Goal: Transaction & Acquisition: Purchase product/service

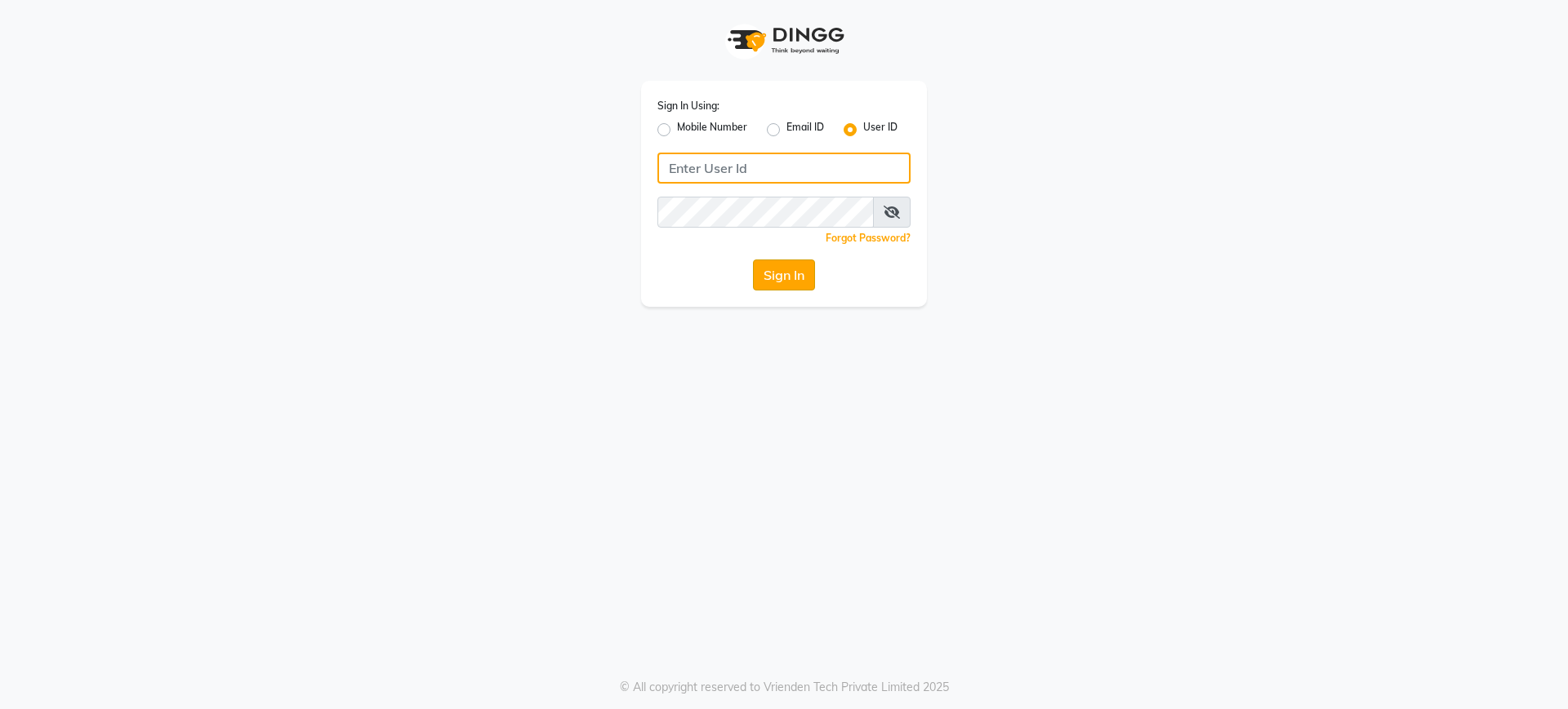
type input "bohobliss123"
click at [781, 283] on button "Sign In" at bounding box center [784, 275] width 62 height 31
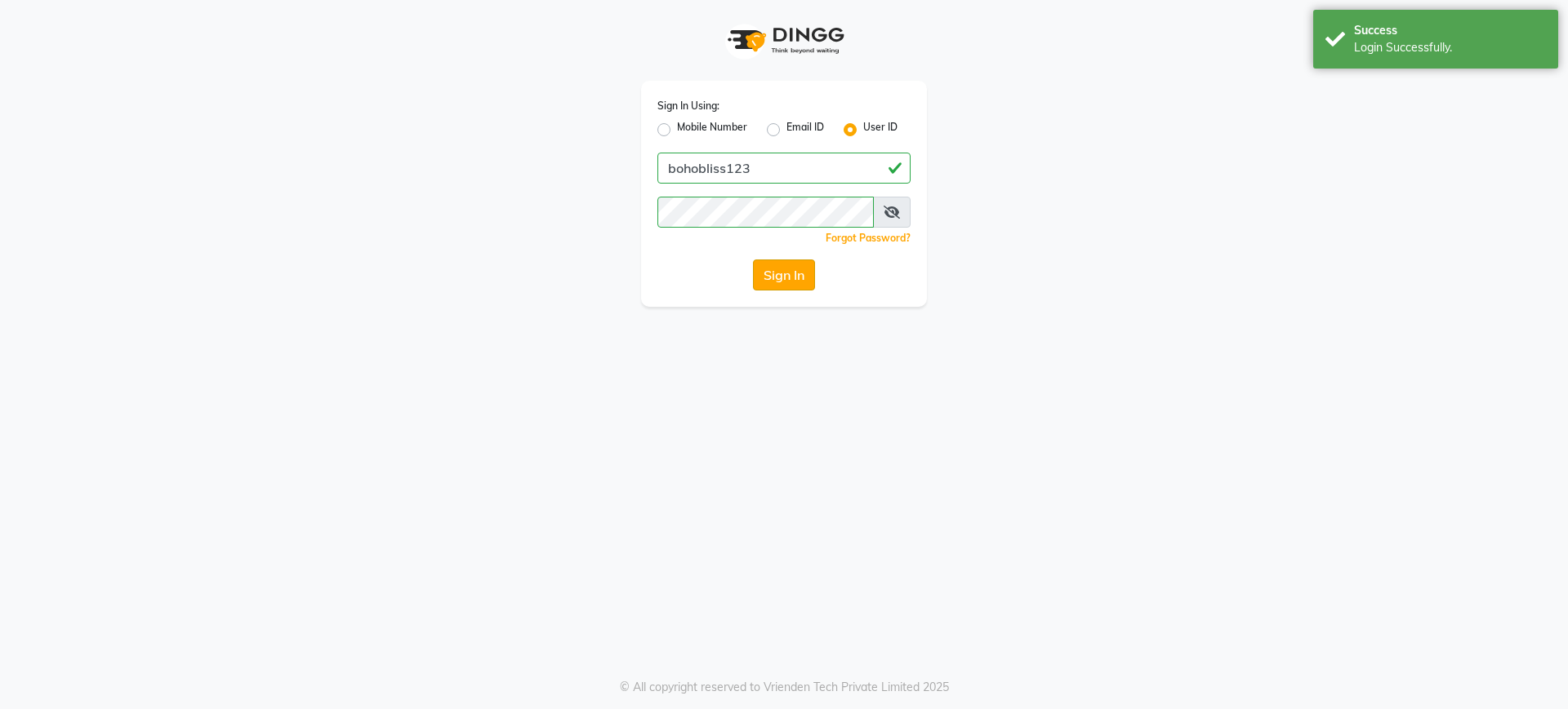
select select "service"
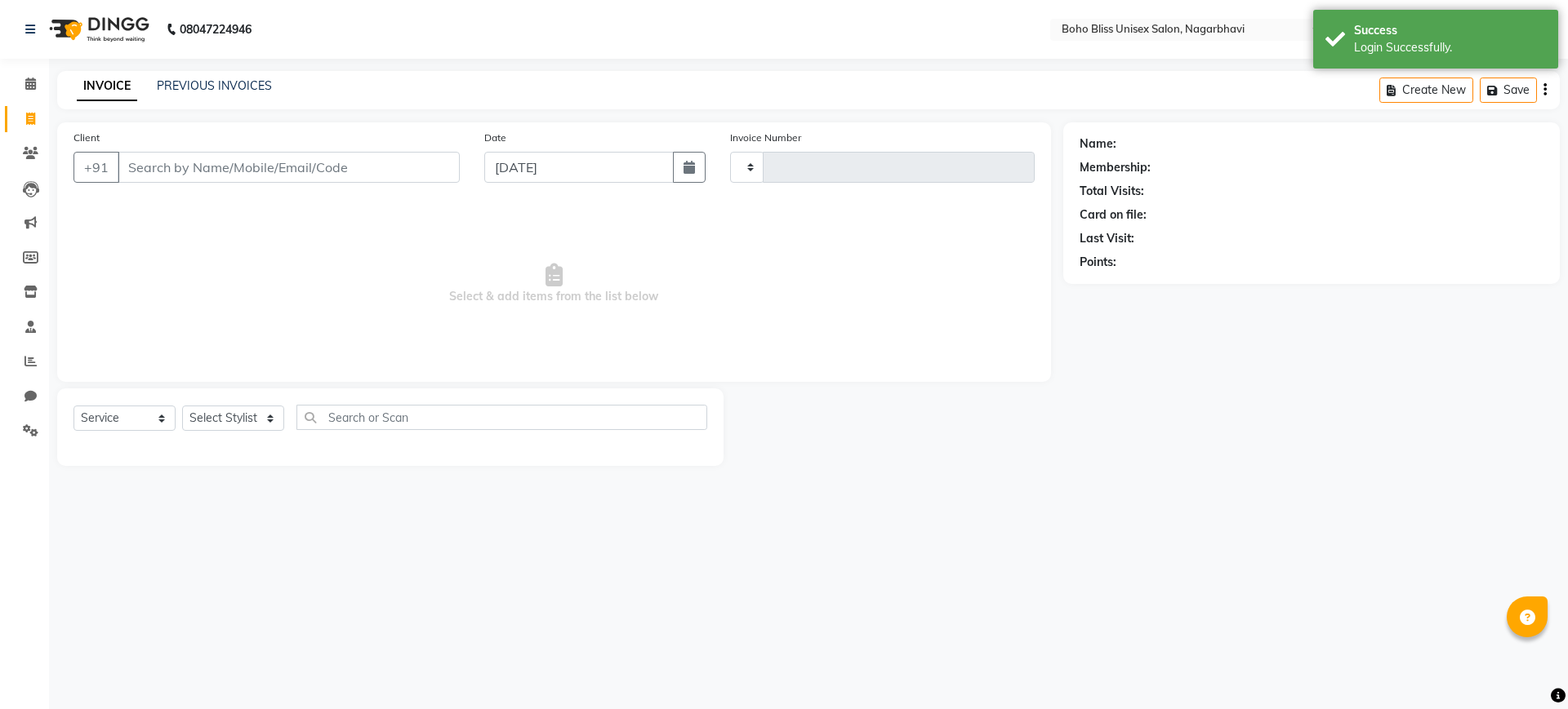
type input "0215"
select select "8370"
click at [349, 181] on input "Client" at bounding box center [288, 167] width 342 height 31
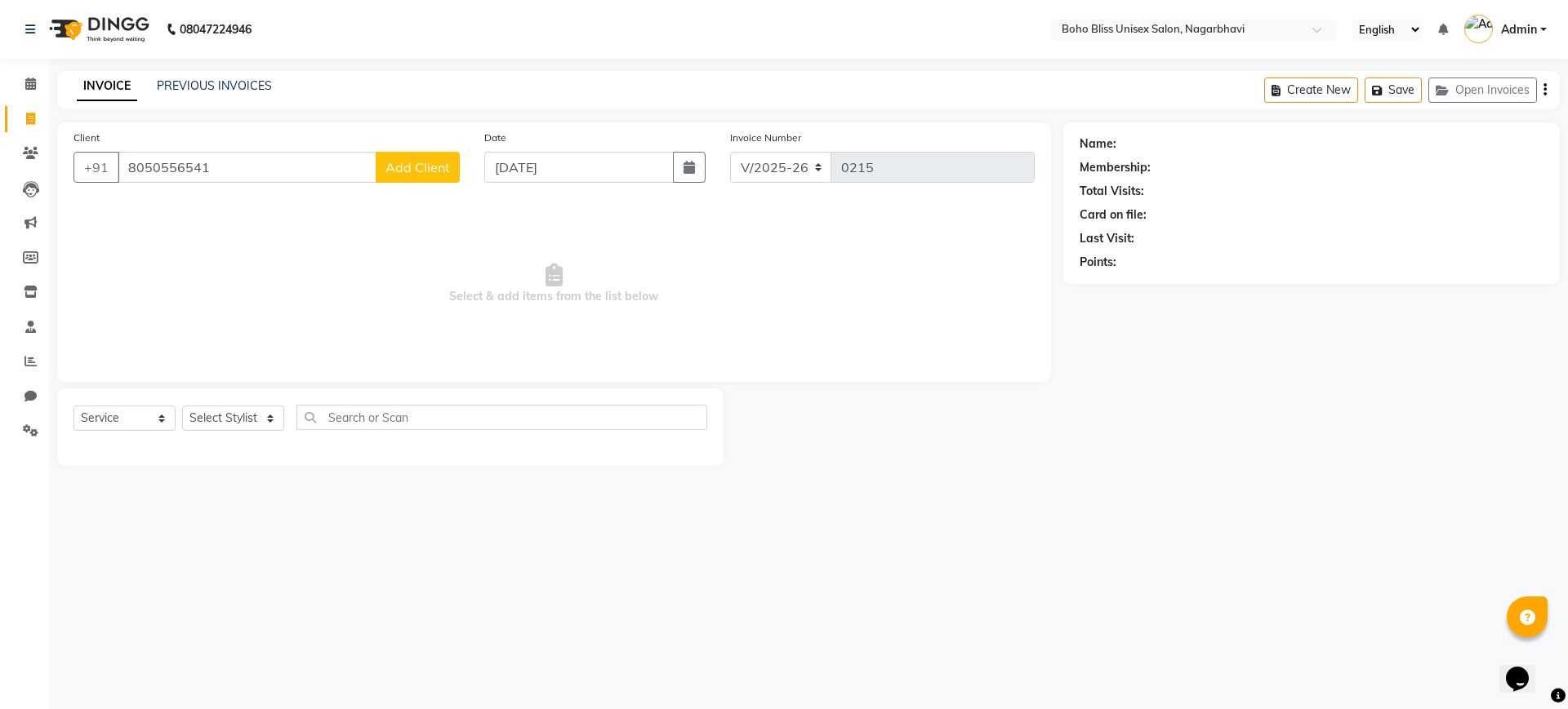
type input "8050556541"
click at [397, 156] on button "Add Client" at bounding box center [417, 167] width 85 height 31
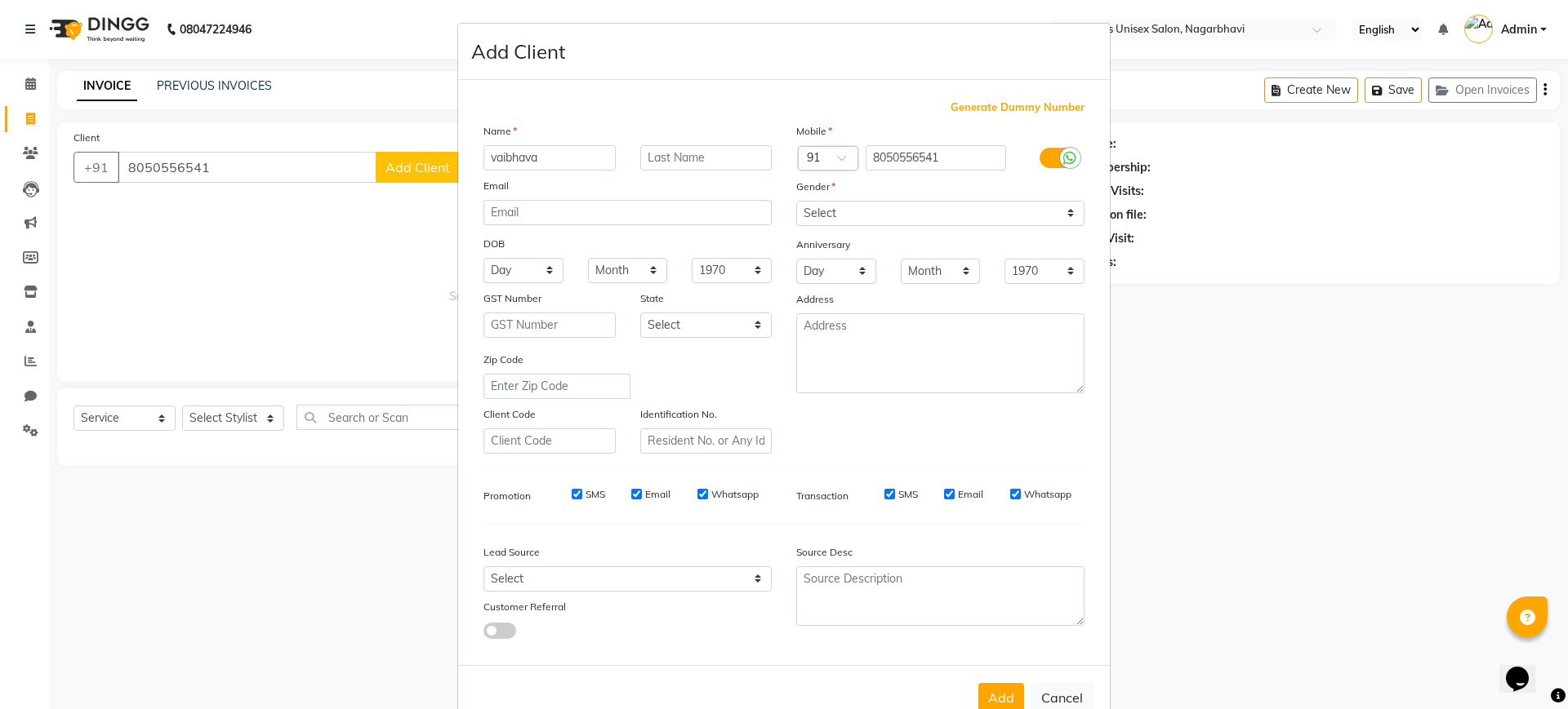
type input "vaibhava"
click at [846, 219] on select "Select [DEMOGRAPHIC_DATA] [DEMOGRAPHIC_DATA] Other Prefer Not To Say" at bounding box center [941, 214] width 288 height 25
select select "[DEMOGRAPHIC_DATA]"
click at [796, 201] on select "Select [DEMOGRAPHIC_DATA] [DEMOGRAPHIC_DATA] Other Prefer Not To Say" at bounding box center [941, 214] width 288 height 25
click at [989, 697] on button "Add" at bounding box center [1000, 697] width 45 height 29
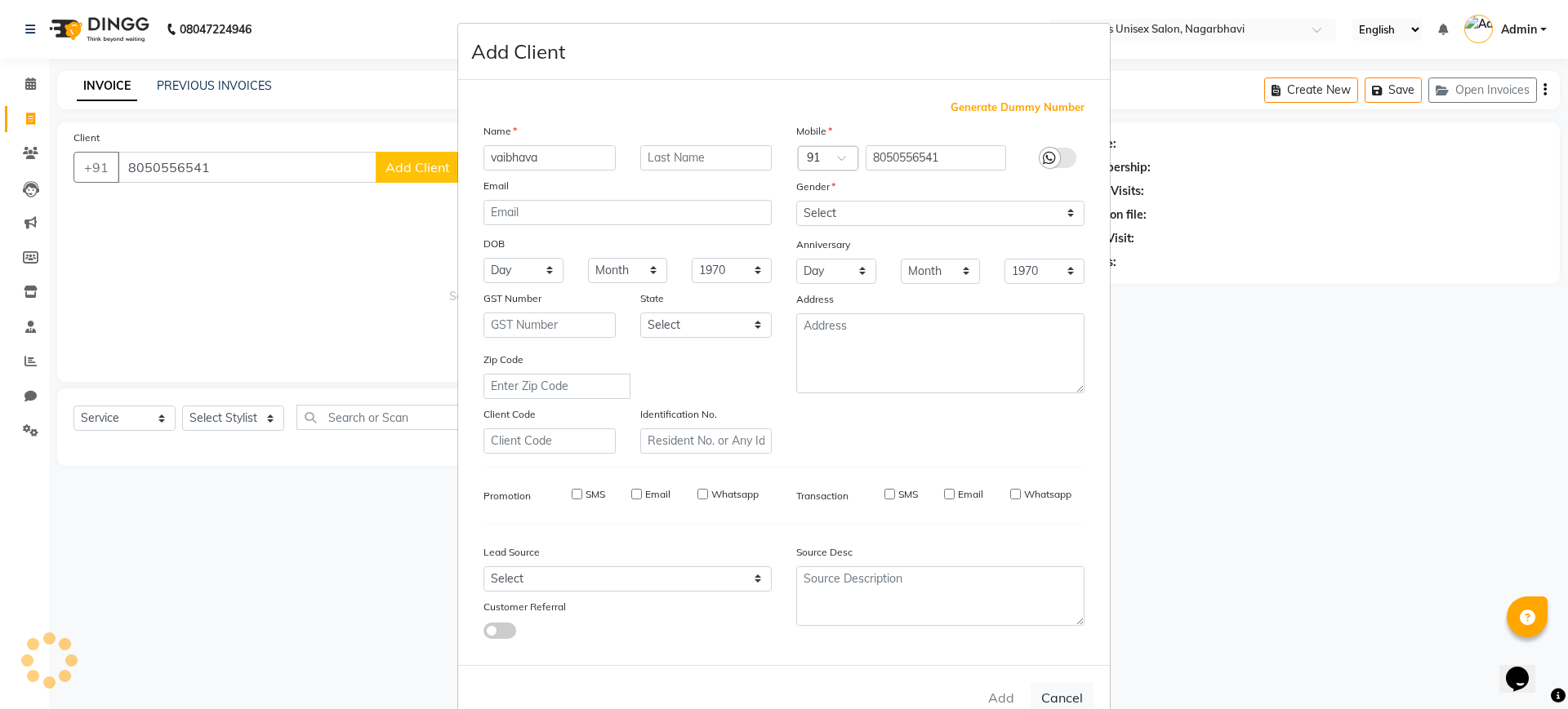
select select
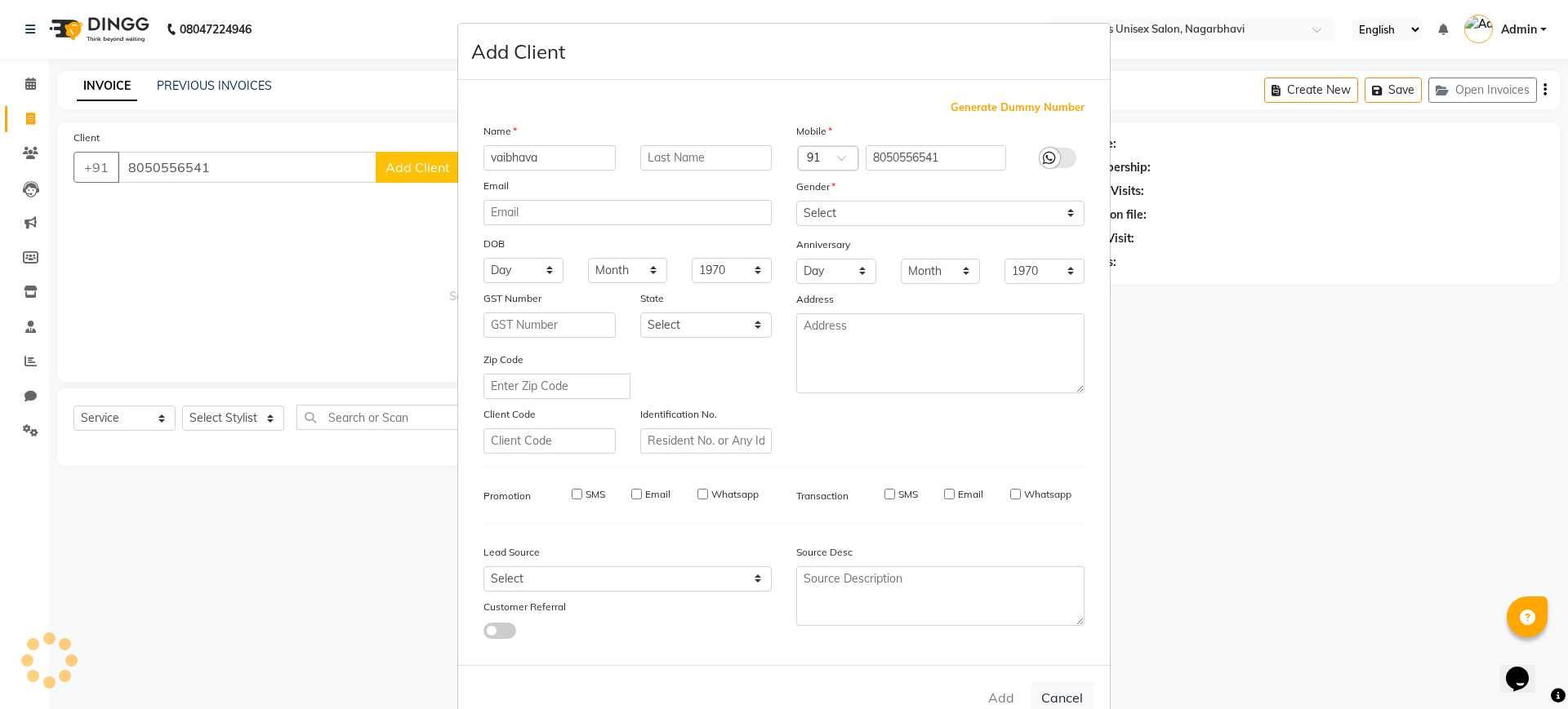
select select
checkbox input "false"
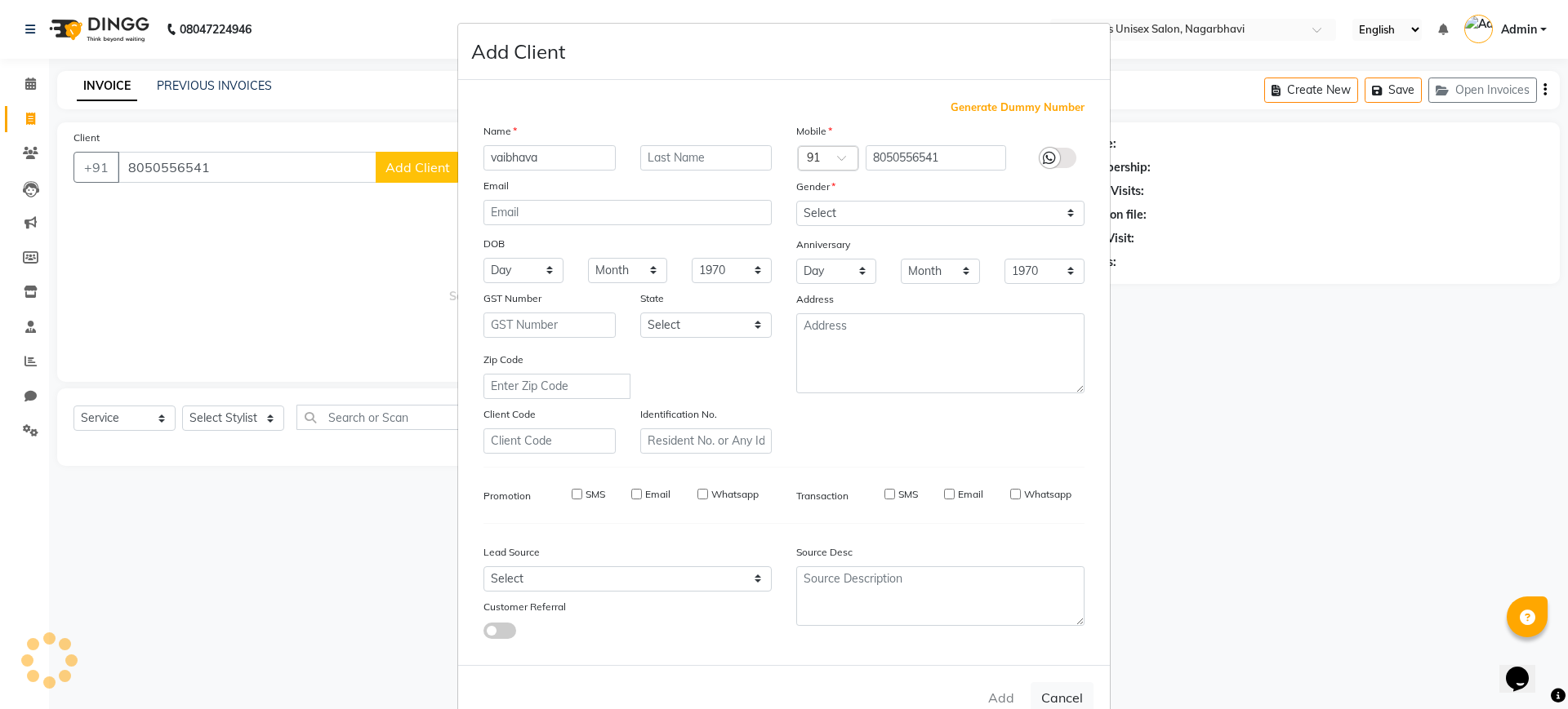
checkbox input "false"
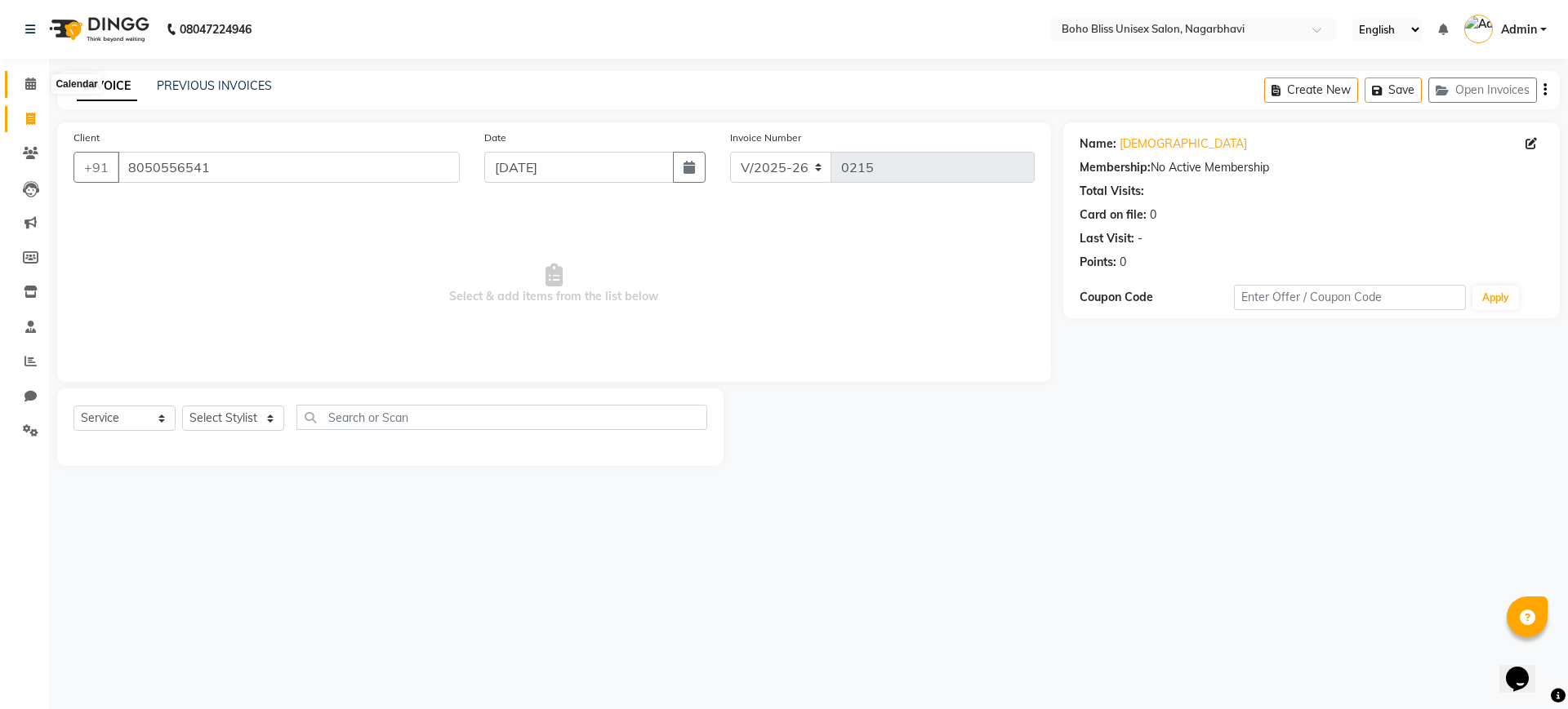
click at [44, 93] on span at bounding box center [30, 84] width 28 height 19
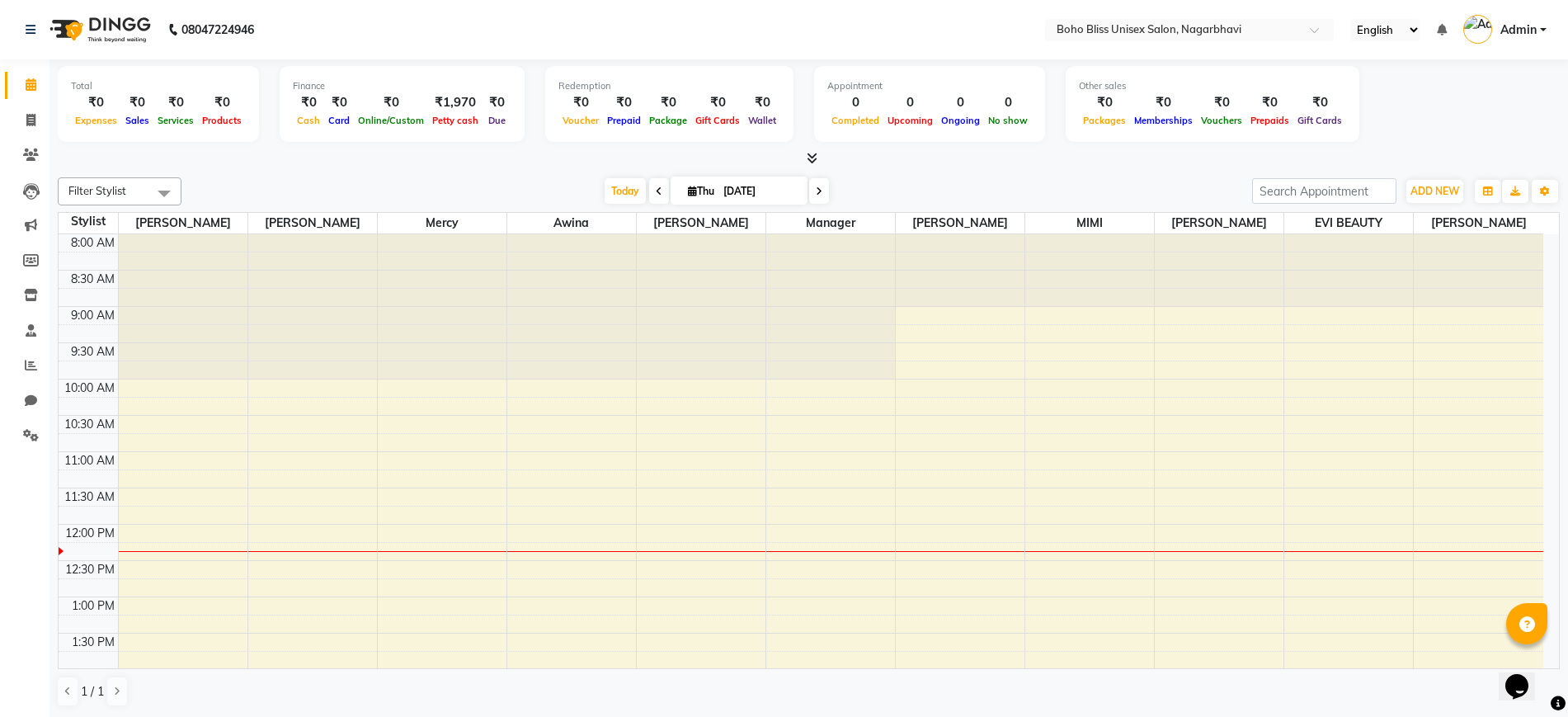
click at [450, 187] on div "[DATE] [DATE]" at bounding box center [717, 192] width 1055 height 25
click at [459, 107] on div "₹1,970" at bounding box center [455, 103] width 55 height 19
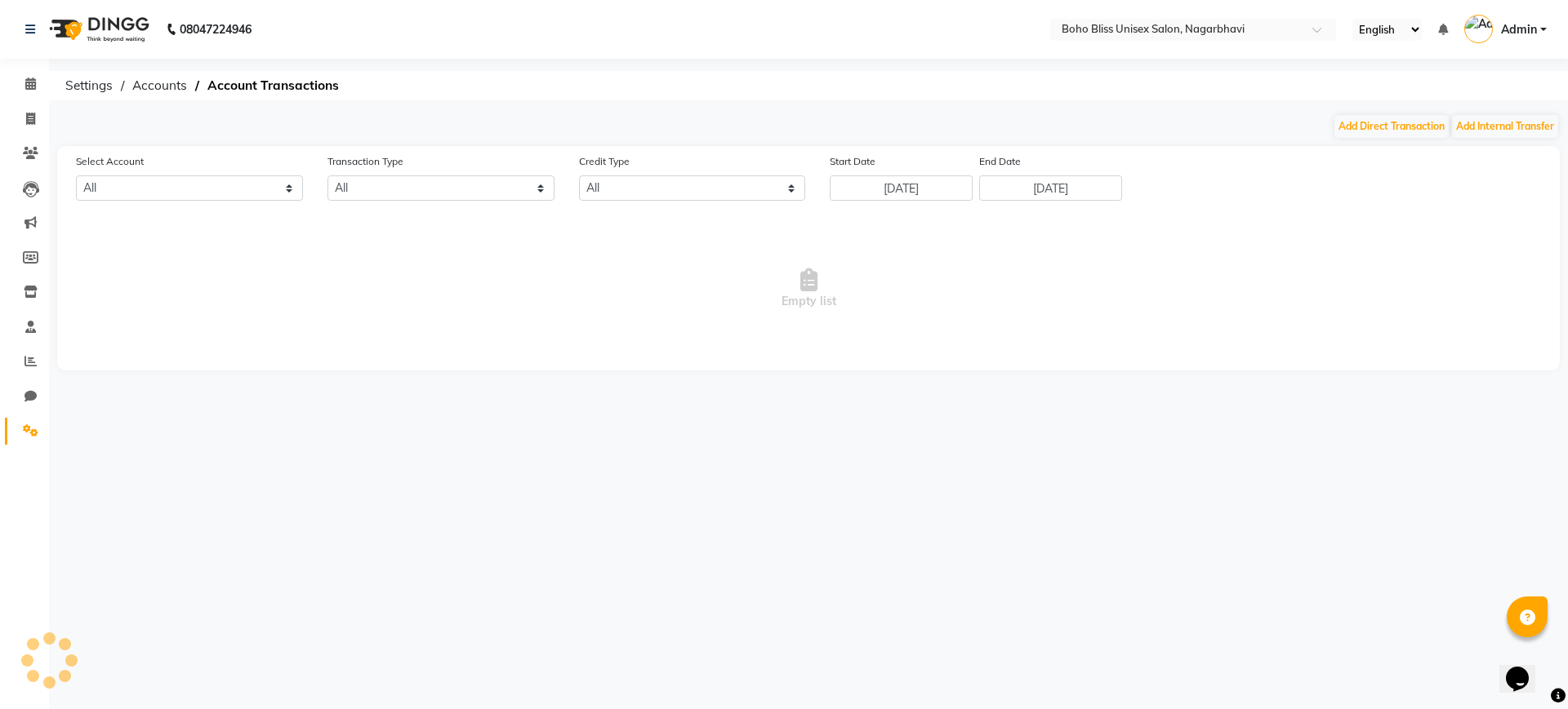
select select "7492"
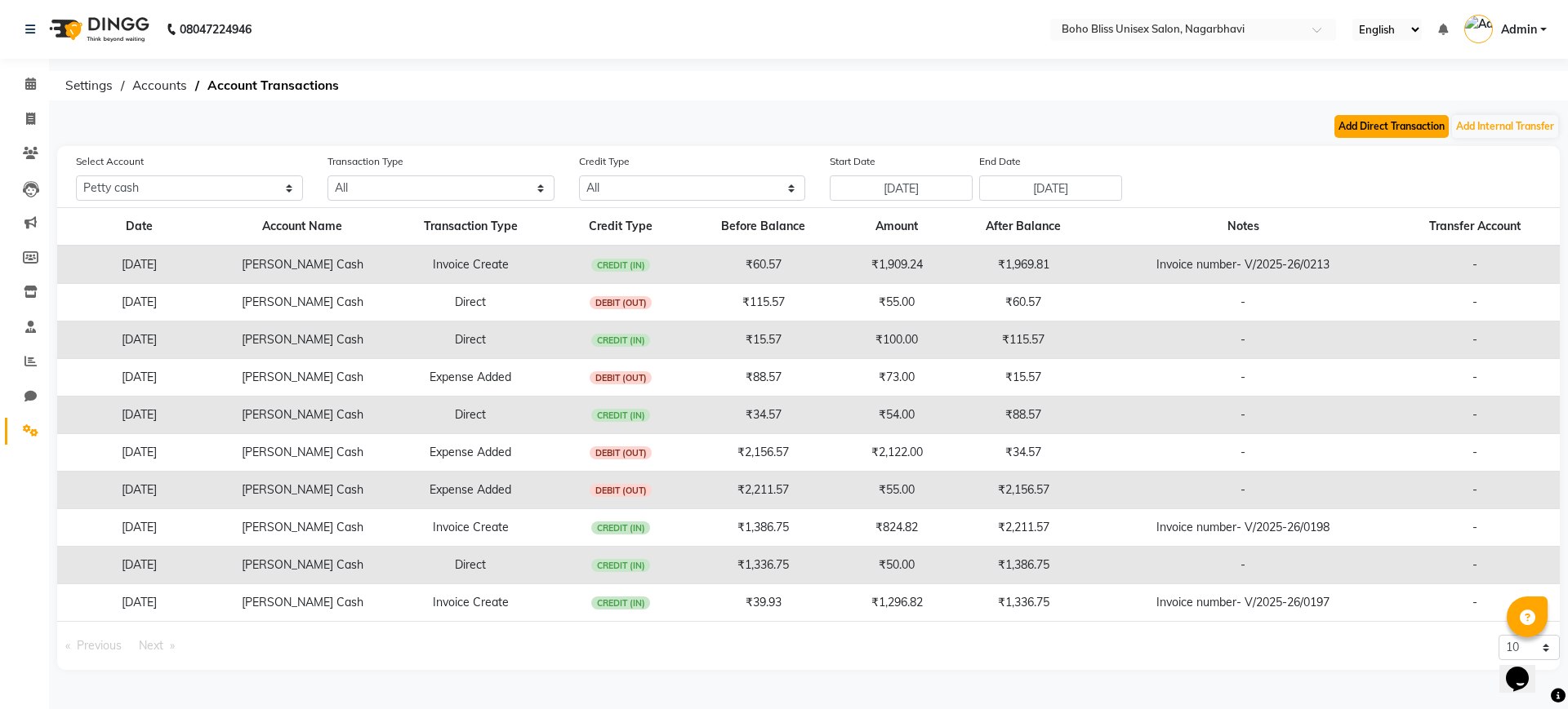
click at [1348, 125] on button "Add Direct Transaction" at bounding box center [1391, 126] width 114 height 23
select select "direct"
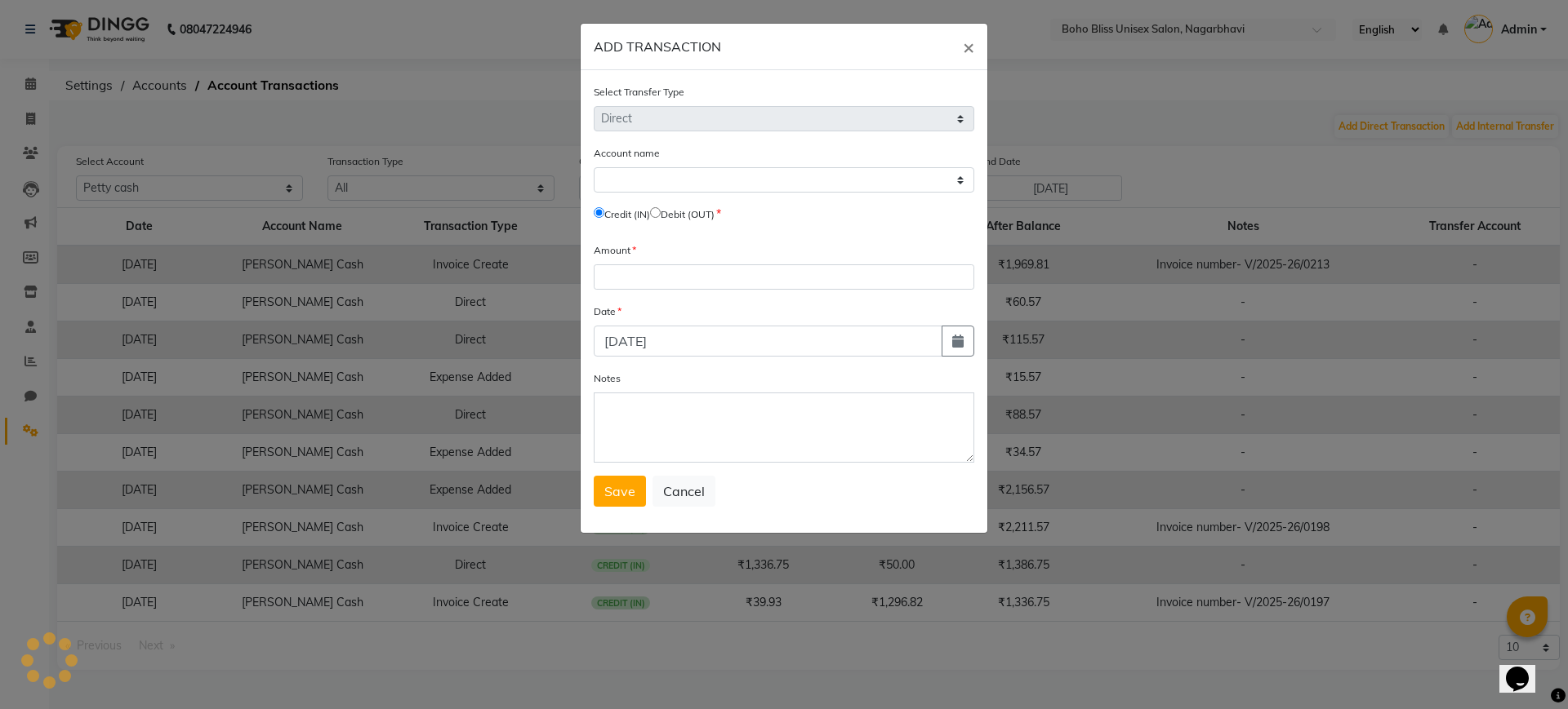
select select "7492"
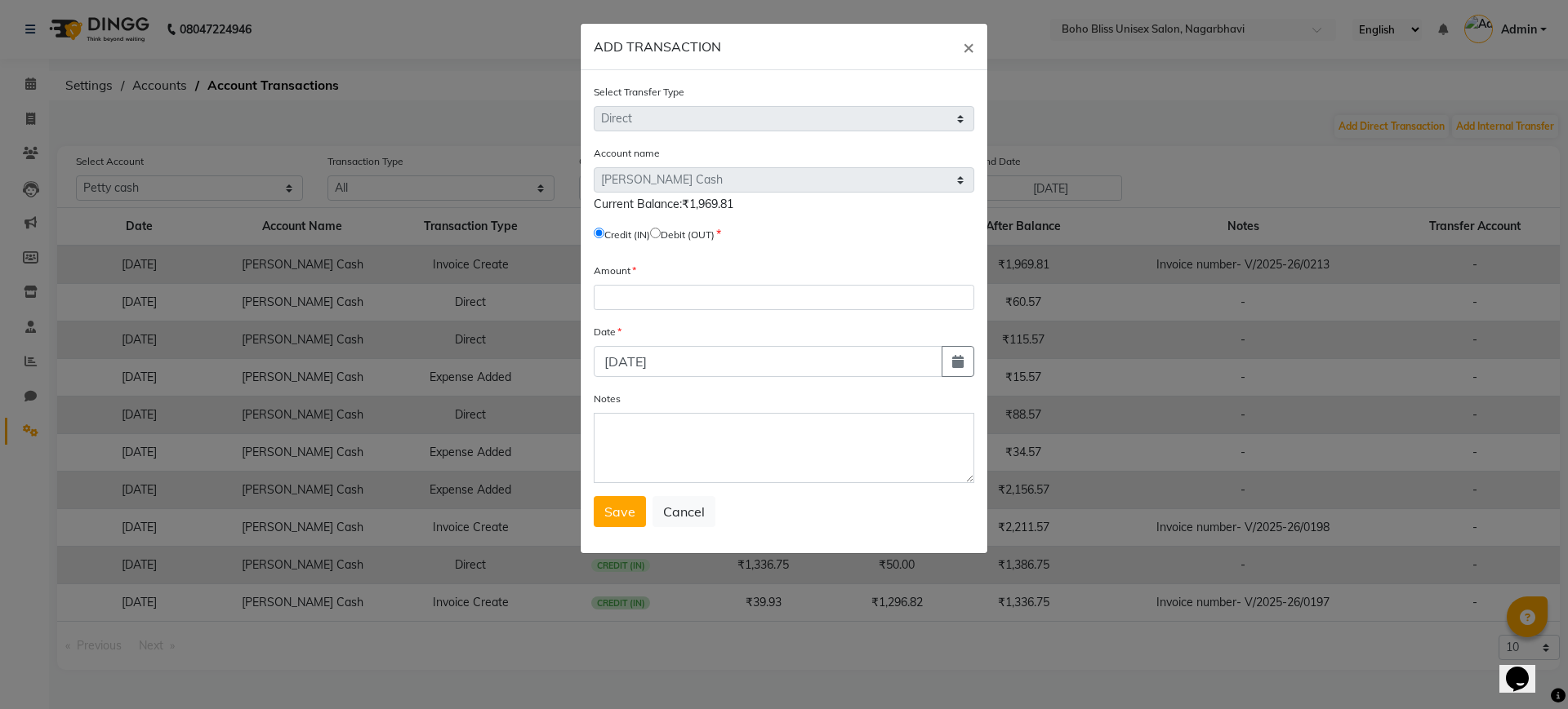
click at [660, 230] on input "radio" at bounding box center [655, 233] width 11 height 11
radio input "true"
click at [668, 302] on input "number" at bounding box center [784, 297] width 381 height 25
type input "1900"
click at [642, 439] on textarea "Notes" at bounding box center [784, 447] width 381 height 70
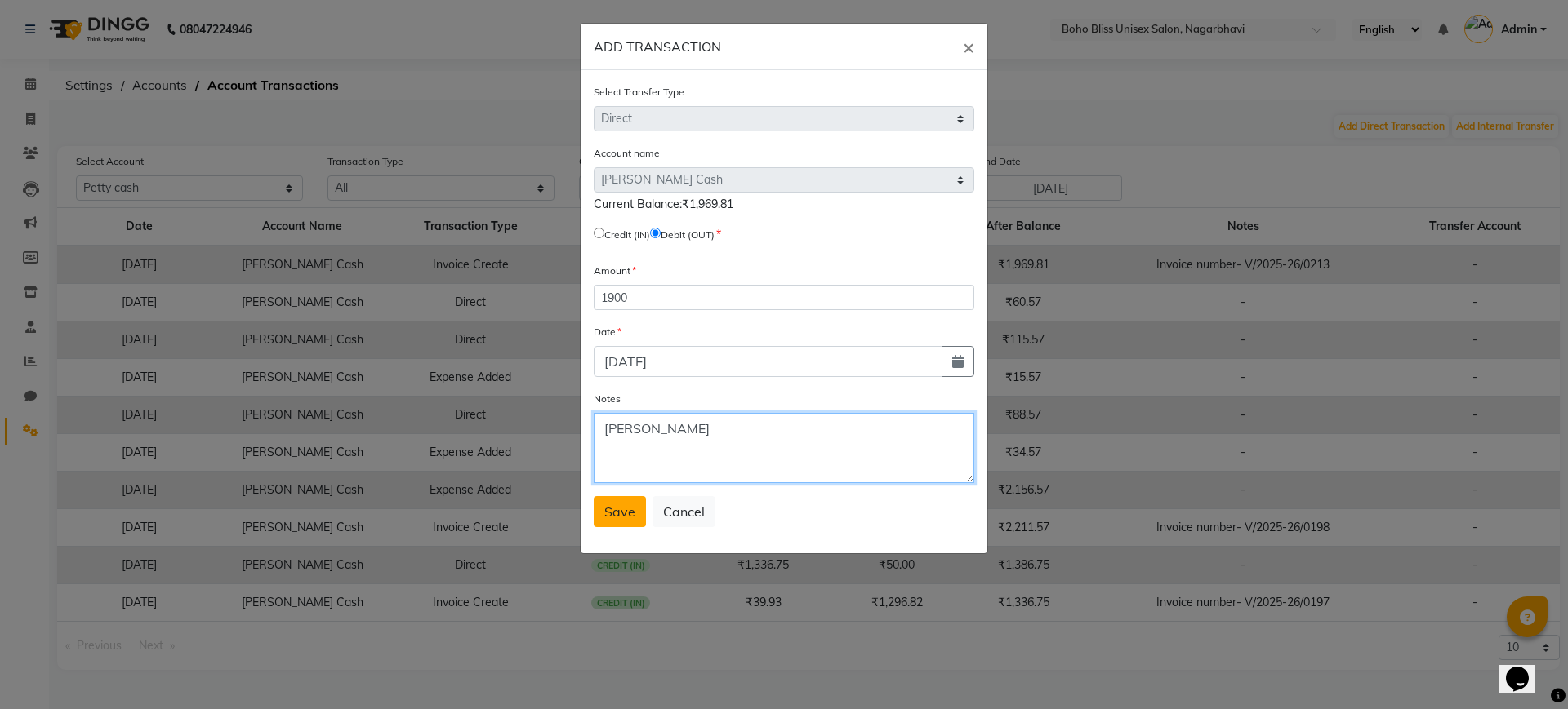
type textarea "[PERSON_NAME]"
click at [623, 526] on button "Save" at bounding box center [619, 512] width 53 height 31
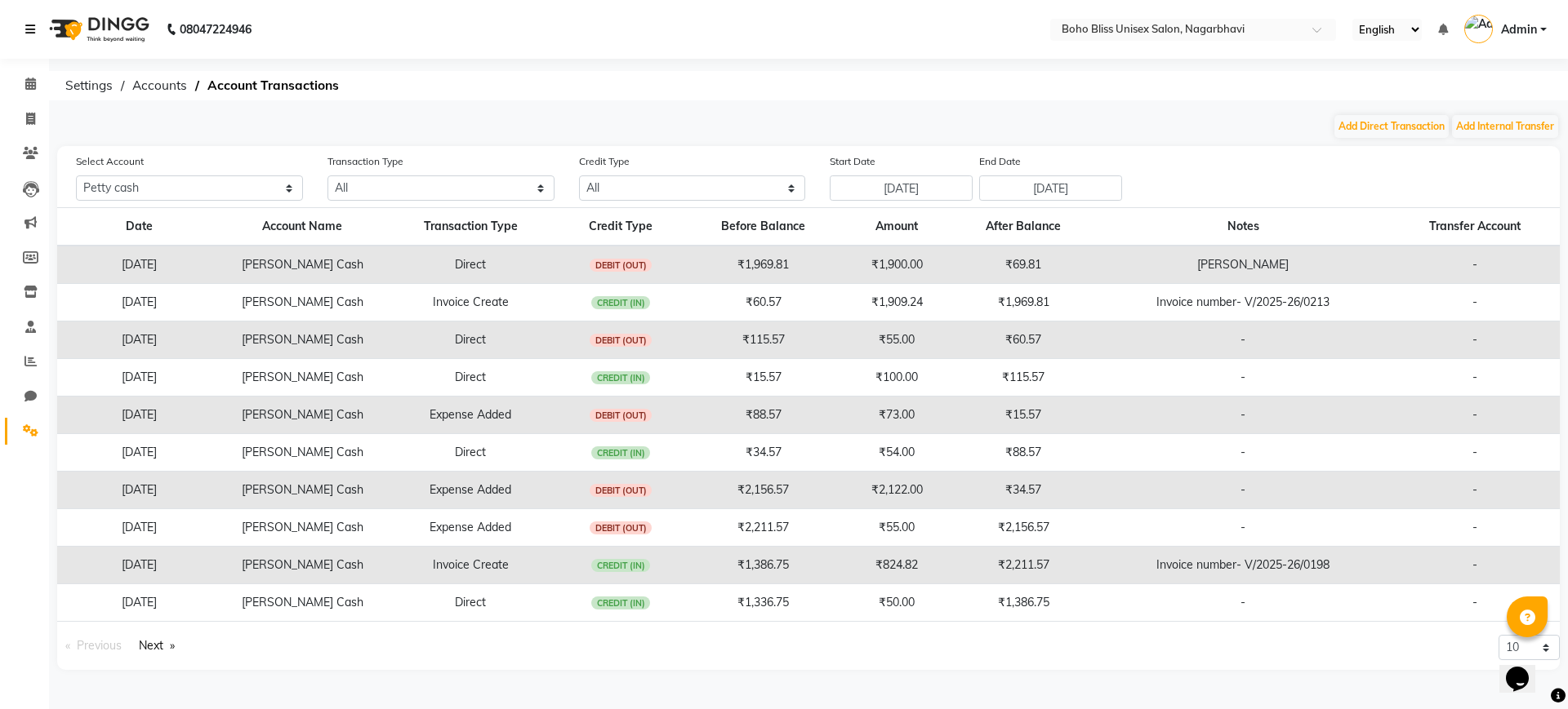
click at [27, 32] on icon at bounding box center [29, 29] width 10 height 12
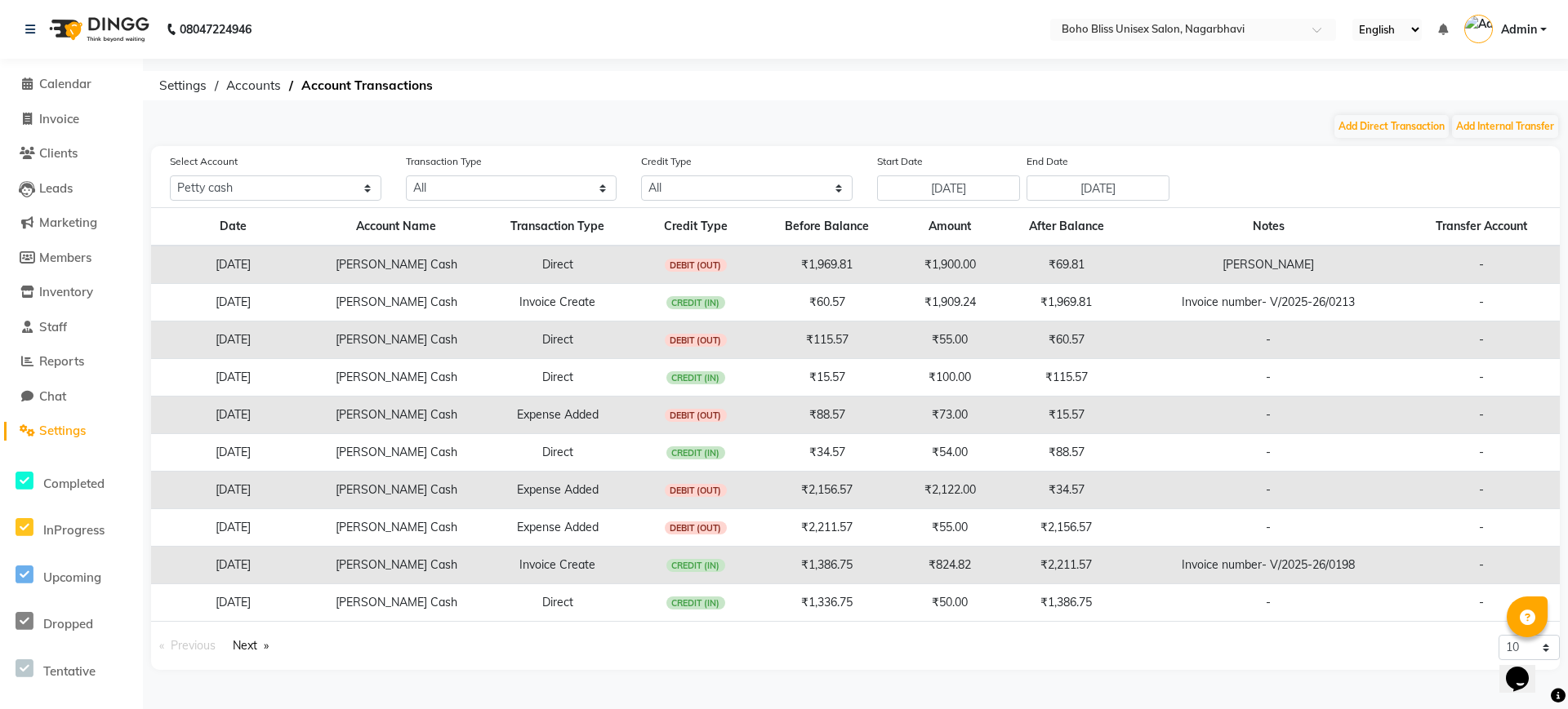
click at [28, 72] on li "Calendar" at bounding box center [71, 84] width 143 height 35
click at [30, 78] on icon at bounding box center [28, 84] width 11 height 12
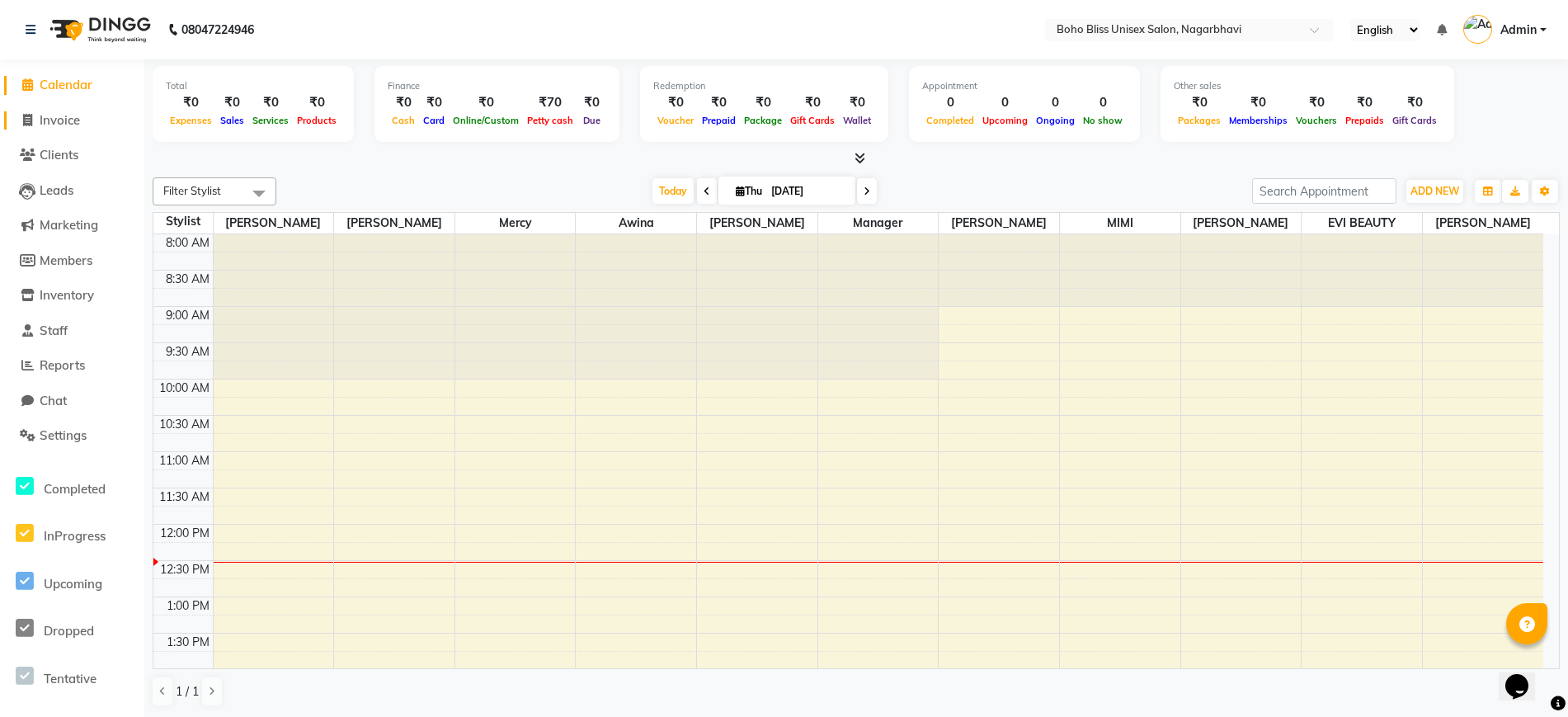
click at [85, 124] on link "Invoice" at bounding box center [72, 121] width 136 height 19
select select "service"
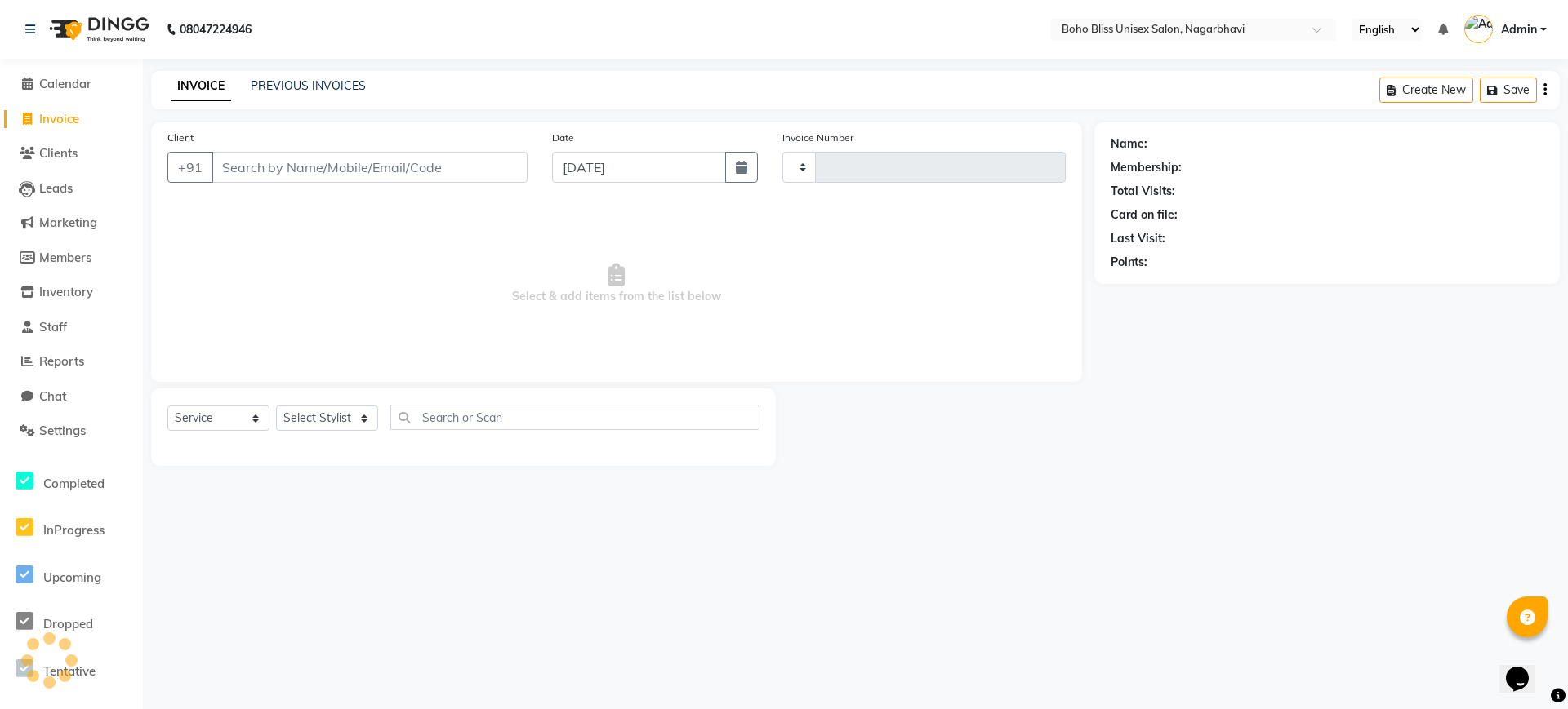
type input "0215"
select select "8370"
click at [431, 159] on input "Client" at bounding box center [369, 167] width 316 height 31
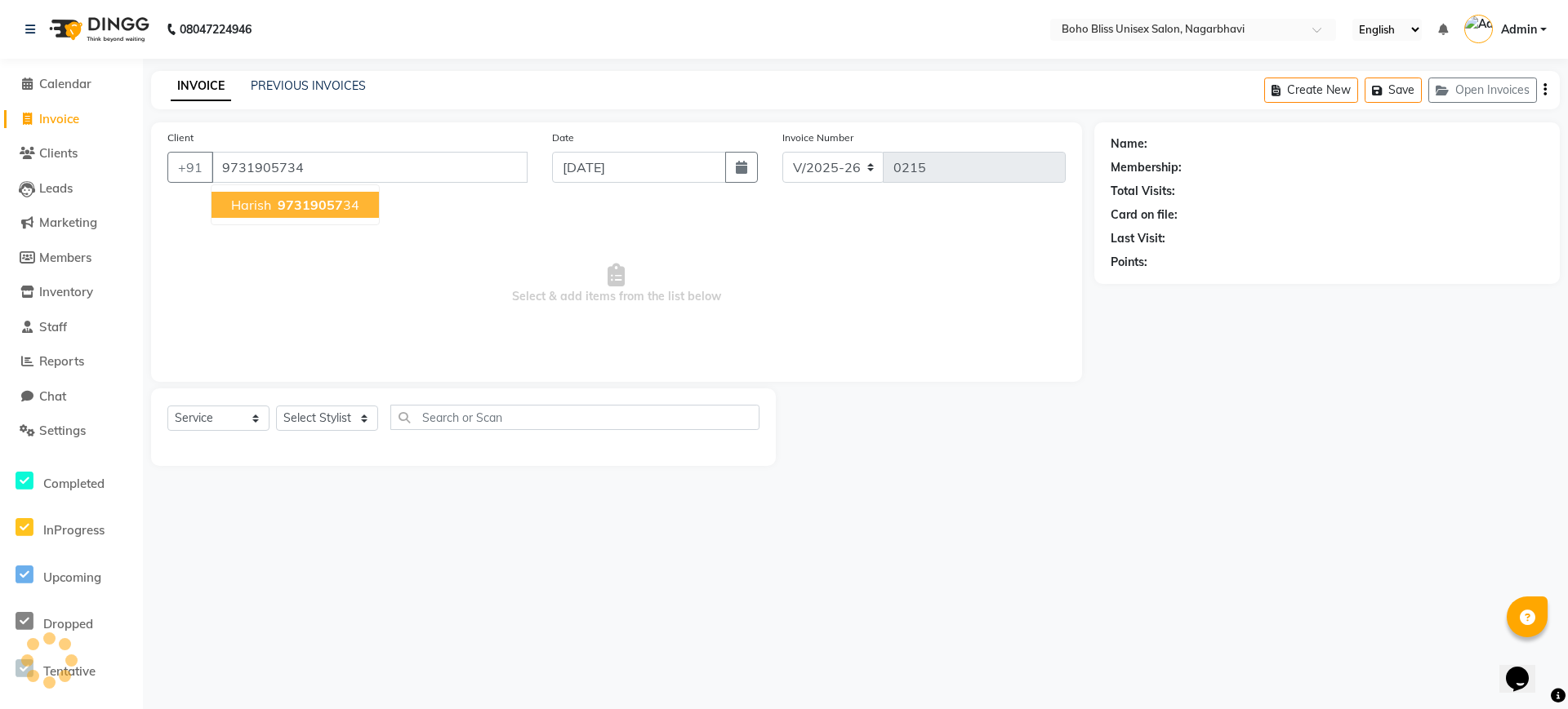
type input "9731905734"
click at [316, 205] on span "97319057" at bounding box center [310, 205] width 65 height 16
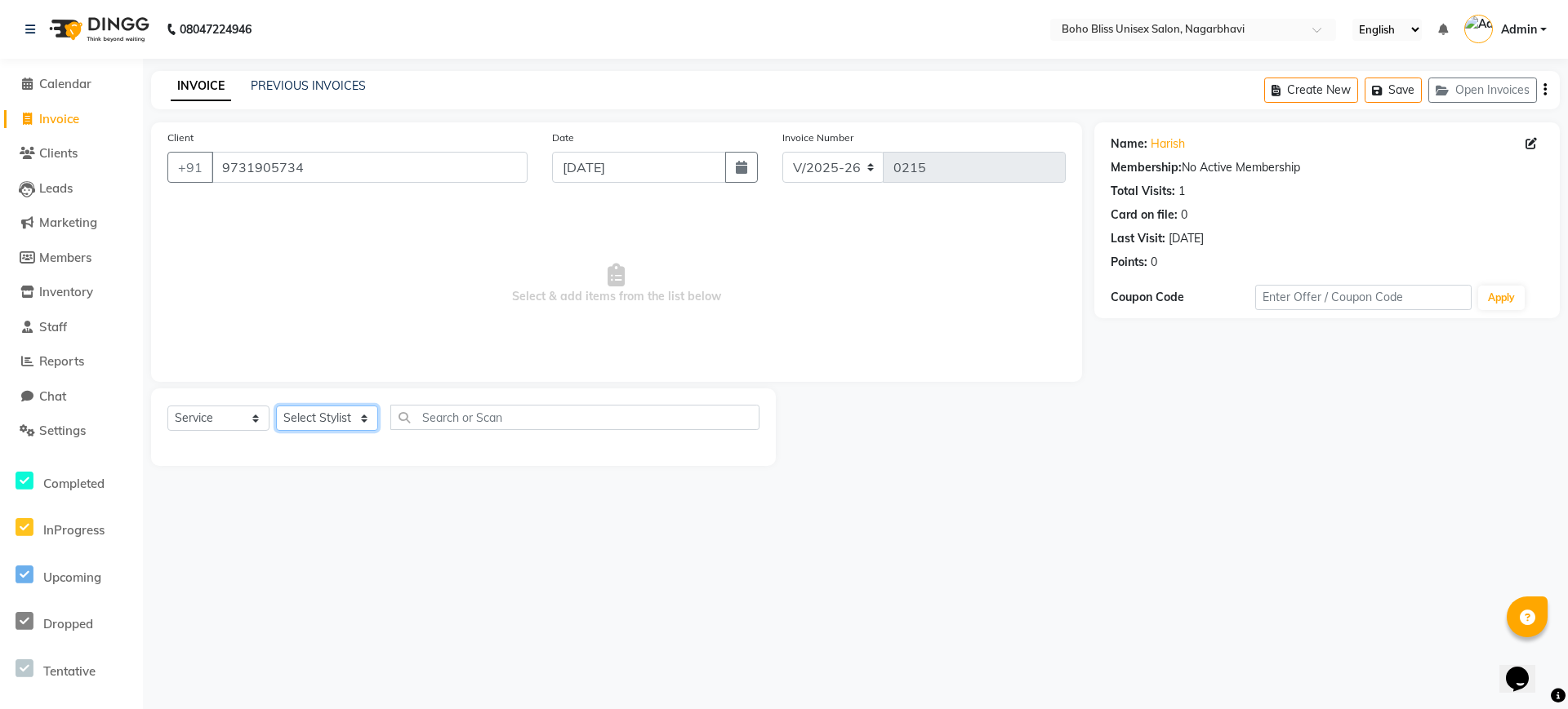
click at [362, 417] on select "Select Stylist [PERSON_NAME] Awina EVI BEAUTY [PERSON_NAME] Front Desk [PERSON_…" at bounding box center [327, 418] width 102 height 25
select select "83310"
click at [276, 406] on select "Select Stylist [PERSON_NAME] Awina EVI BEAUTY [PERSON_NAME] Front Desk [PERSON_…" at bounding box center [327, 418] width 102 height 25
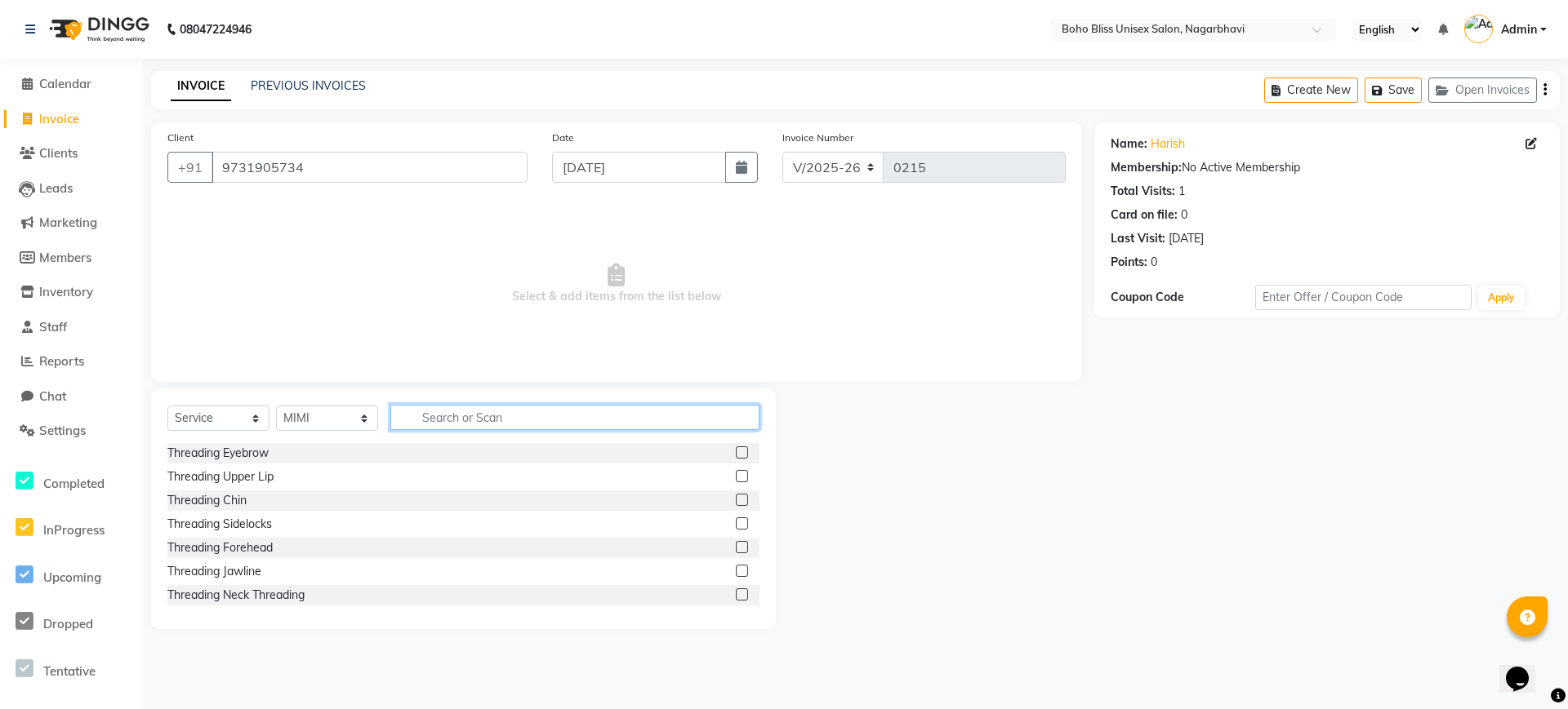
click at [476, 421] on input "text" at bounding box center [575, 417] width 369 height 25
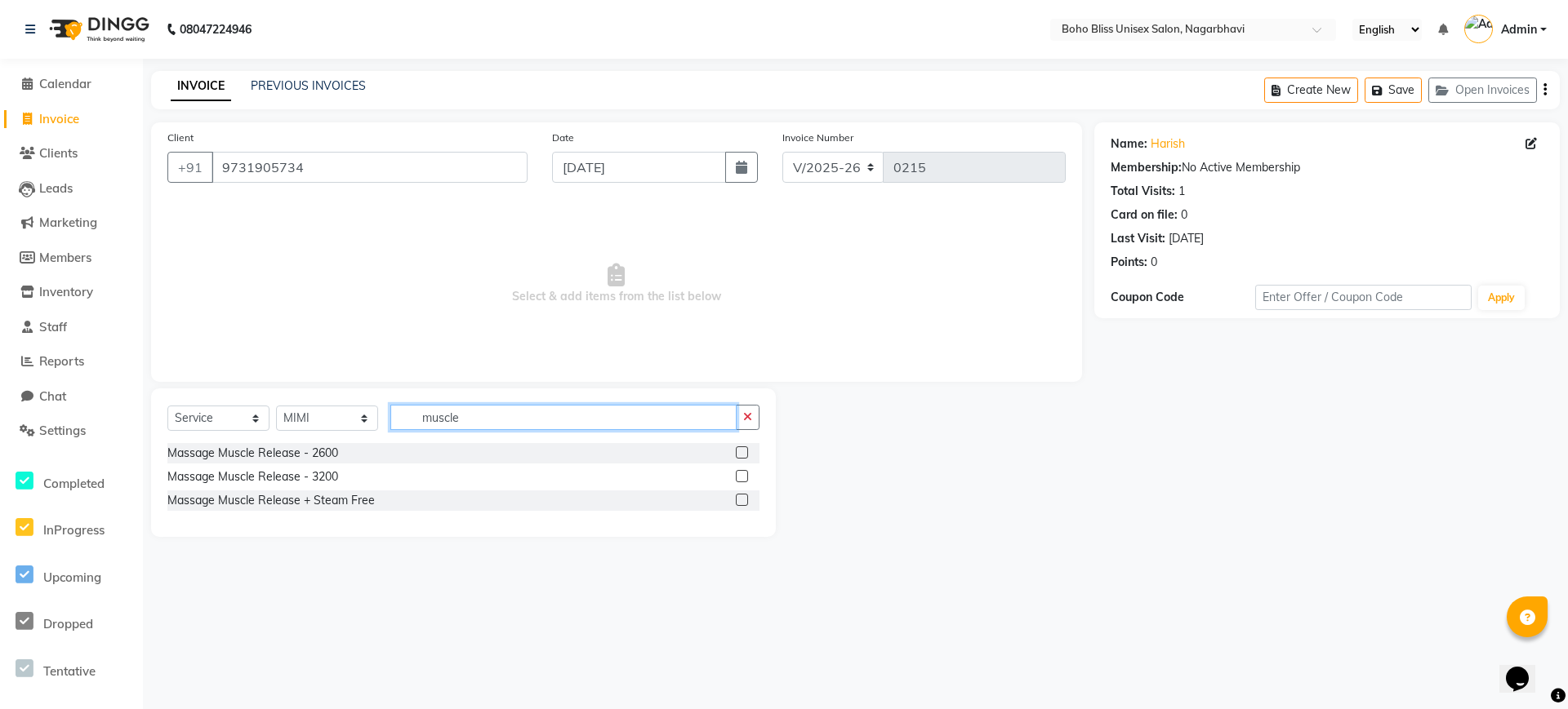
type input "muscle"
click at [748, 453] on label at bounding box center [742, 453] width 12 height 12
click at [747, 453] on input "checkbox" at bounding box center [741, 454] width 11 height 11
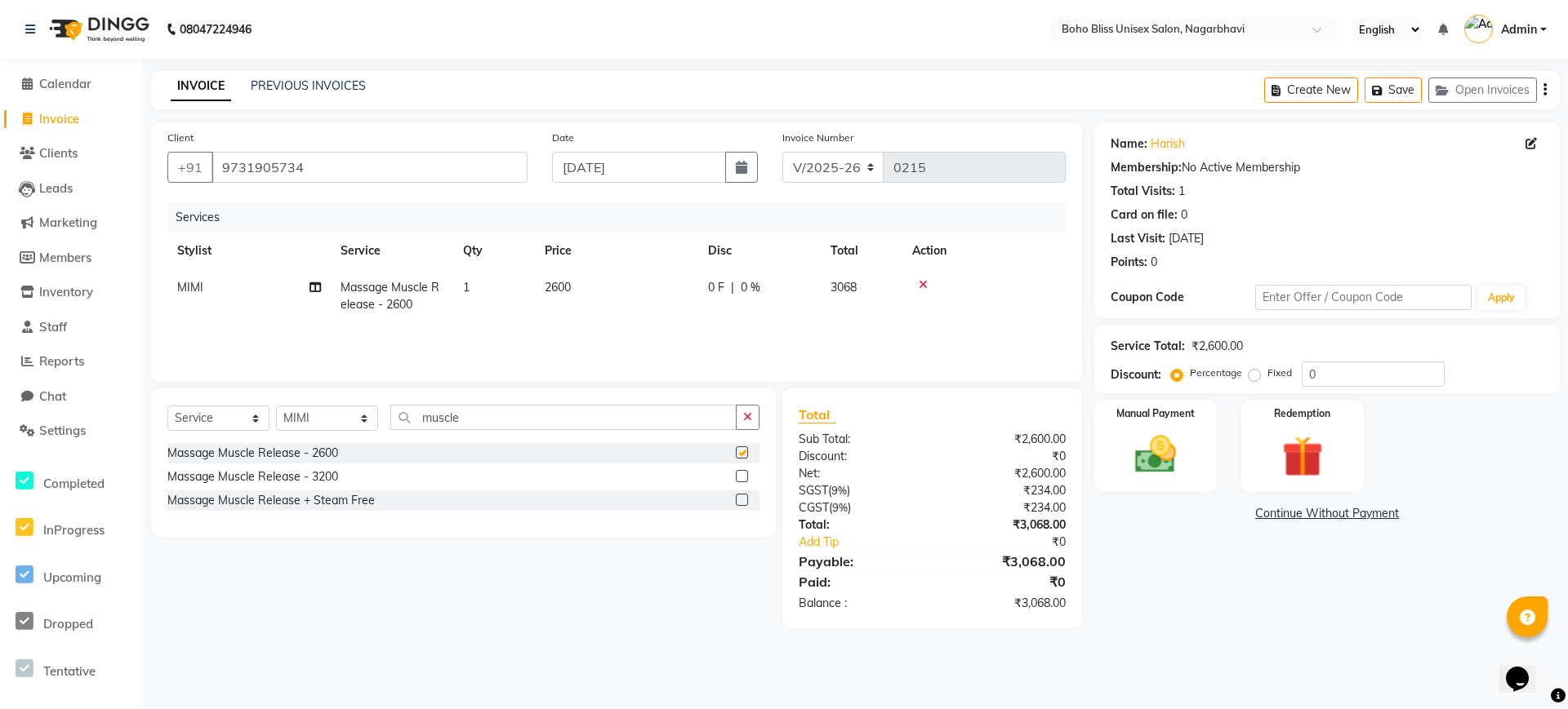
checkbox input "false"
click at [621, 324] on div "Services Stylist Service Qty Price Disc Total Action MIMI Massage Muscle Releas…" at bounding box center [616, 285] width 898 height 164
click at [772, 289] on div "0 F | 0 %" at bounding box center [760, 287] width 103 height 17
select select "83310"
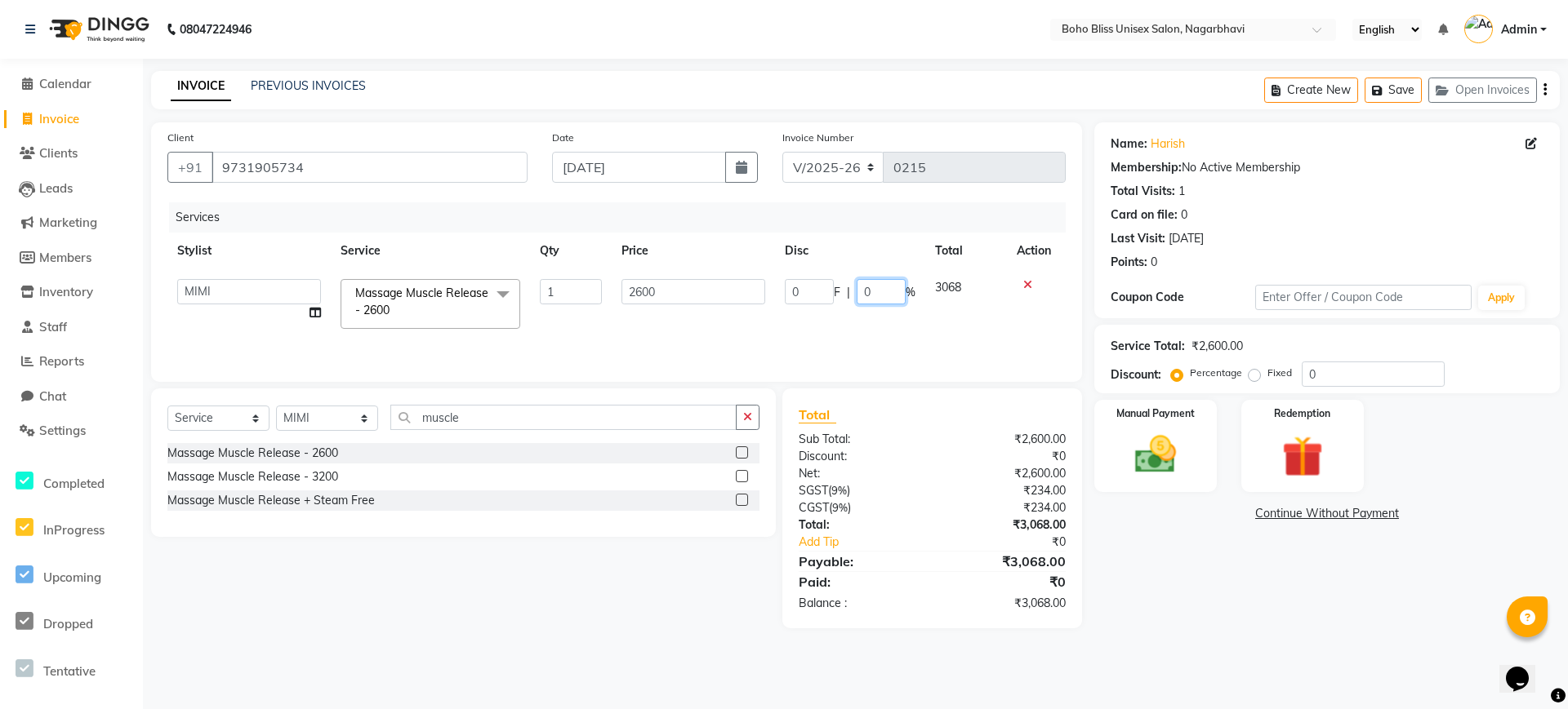
click at [887, 299] on input "0" at bounding box center [881, 292] width 49 height 25
drag, startPoint x: 885, startPoint y: 299, endPoint x: 730, endPoint y: 334, distance: 158.9
click at [850, 302] on div "0 F | 0 %" at bounding box center [850, 292] width 131 height 25
type input "20"
click at [685, 329] on div "Services Stylist Service Qty Price Disc Total Action [PERSON_NAME] Awina EVI BE…" at bounding box center [616, 285] width 898 height 164
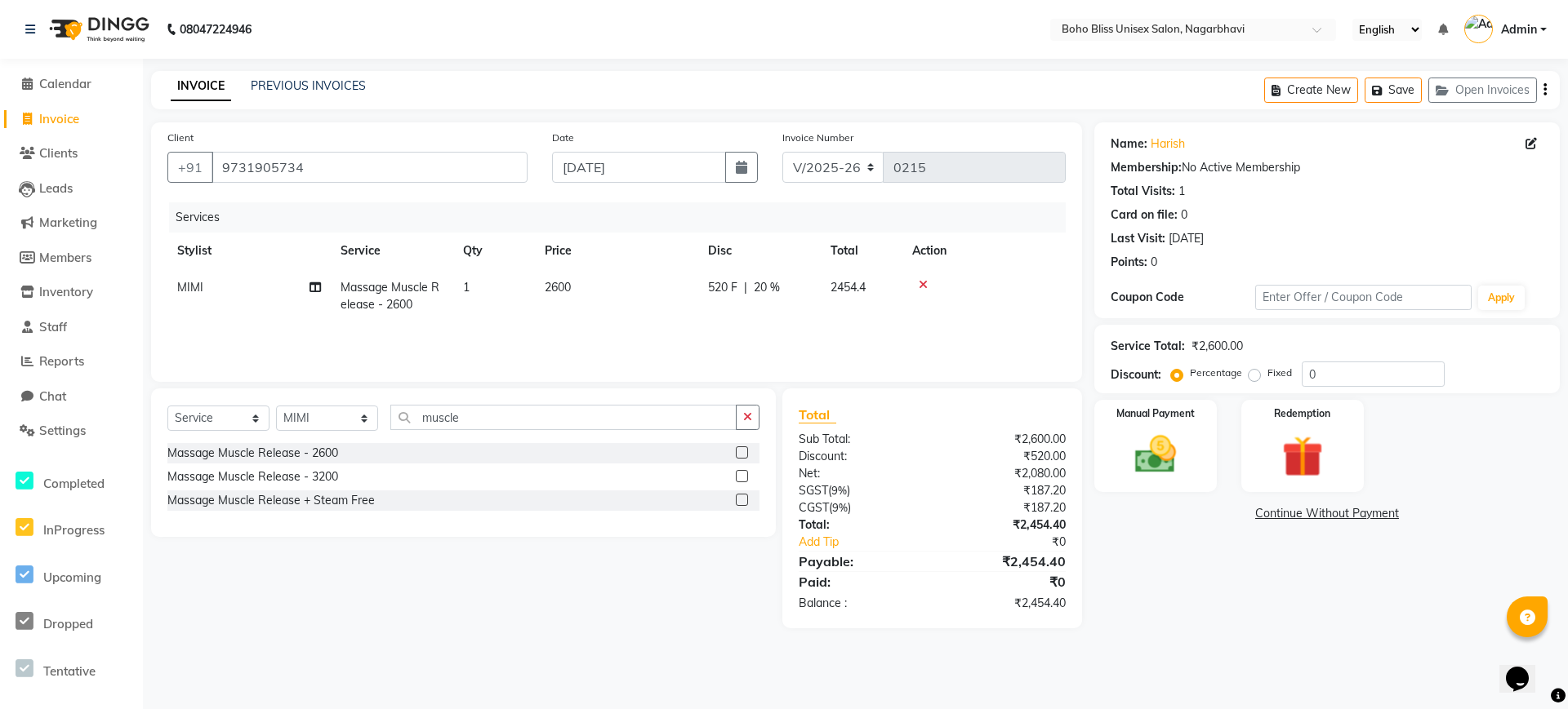
click at [841, 291] on span "2454.4" at bounding box center [847, 287] width 35 height 15
select select "83310"
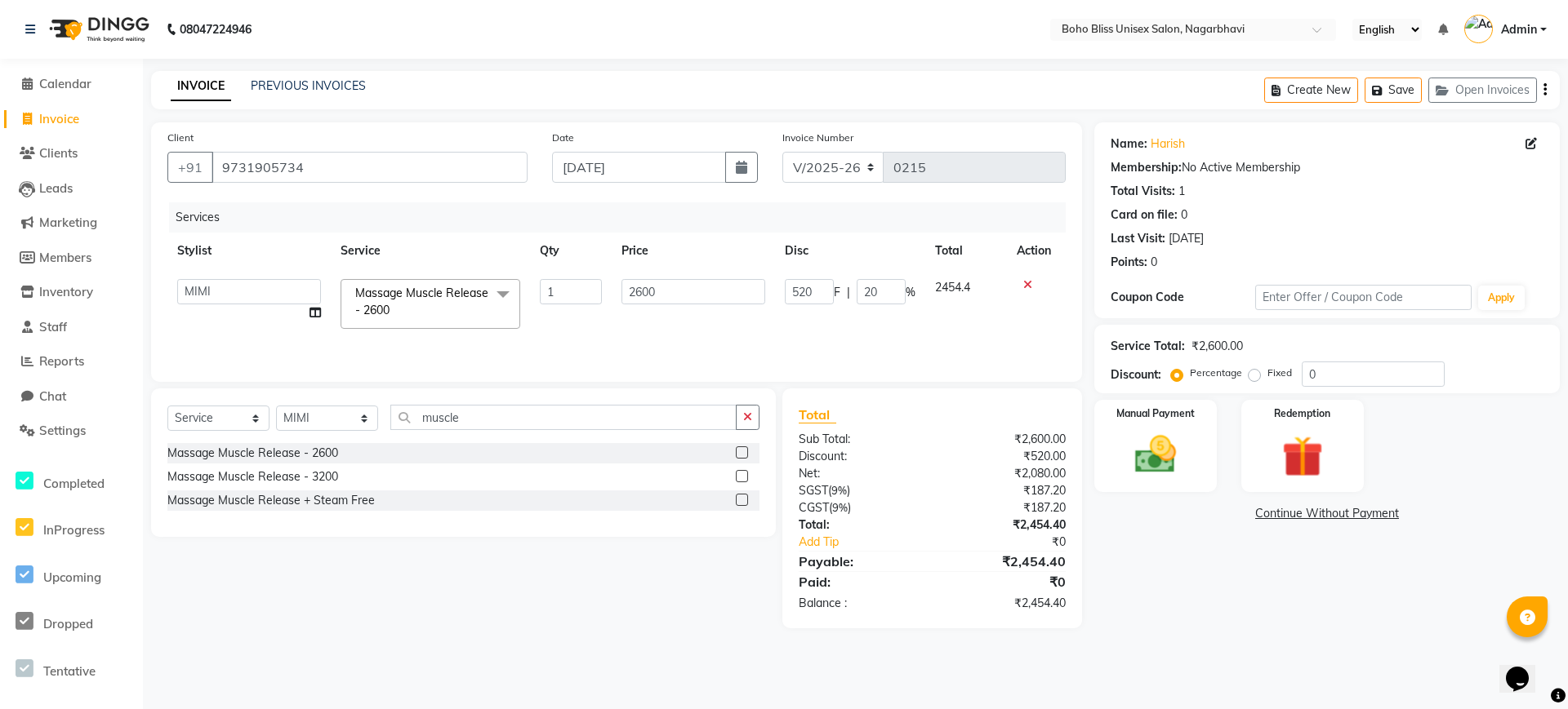
click at [841, 291] on div "520 F | 20 %" at bounding box center [850, 292] width 131 height 25
click at [867, 294] on input "20" at bounding box center [881, 292] width 49 height 25
type input "30"
click at [841, 326] on div "Services Stylist Service Qty Price Disc Total Action [PERSON_NAME] Awina EVI BE…" at bounding box center [616, 285] width 898 height 164
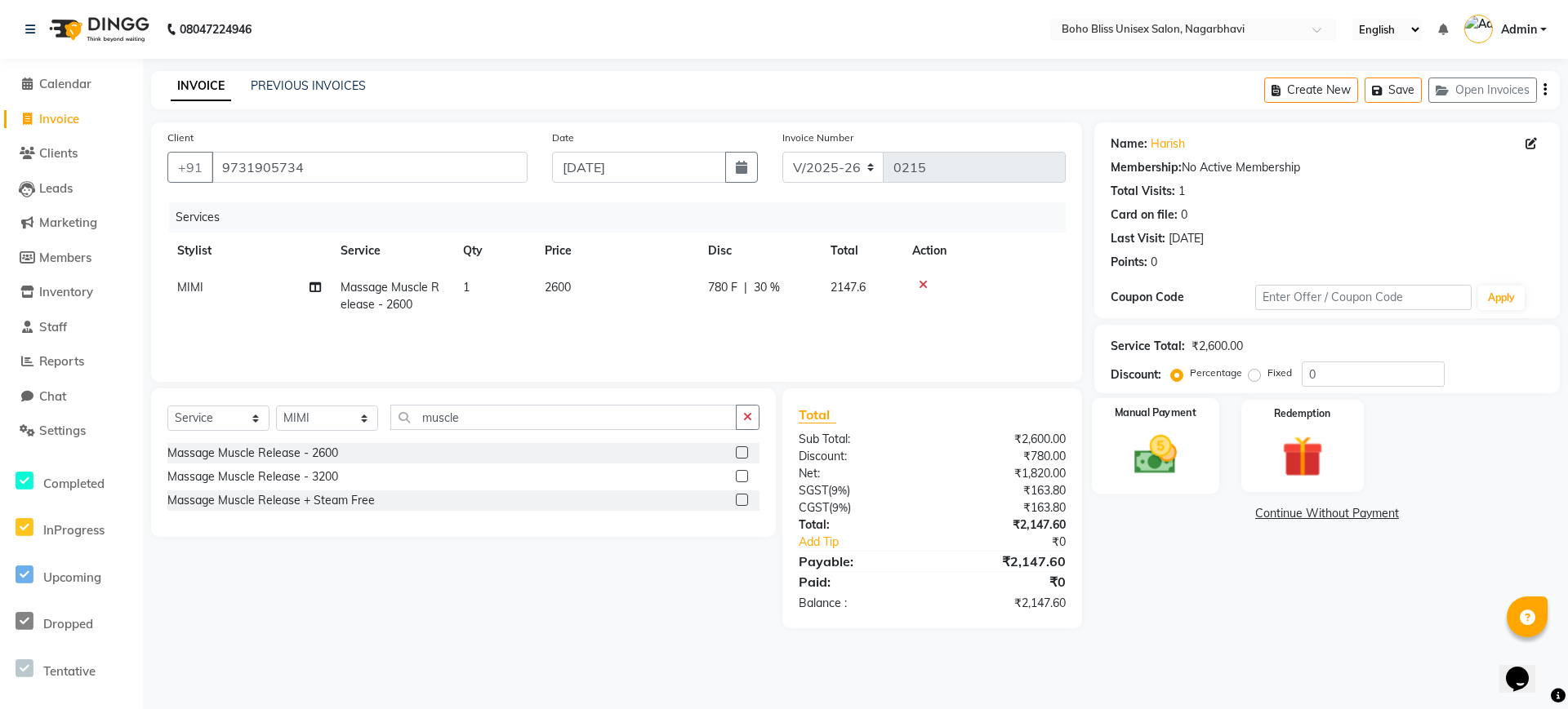
click at [1196, 458] on div "Manual Payment" at bounding box center [1155, 447] width 127 height 96
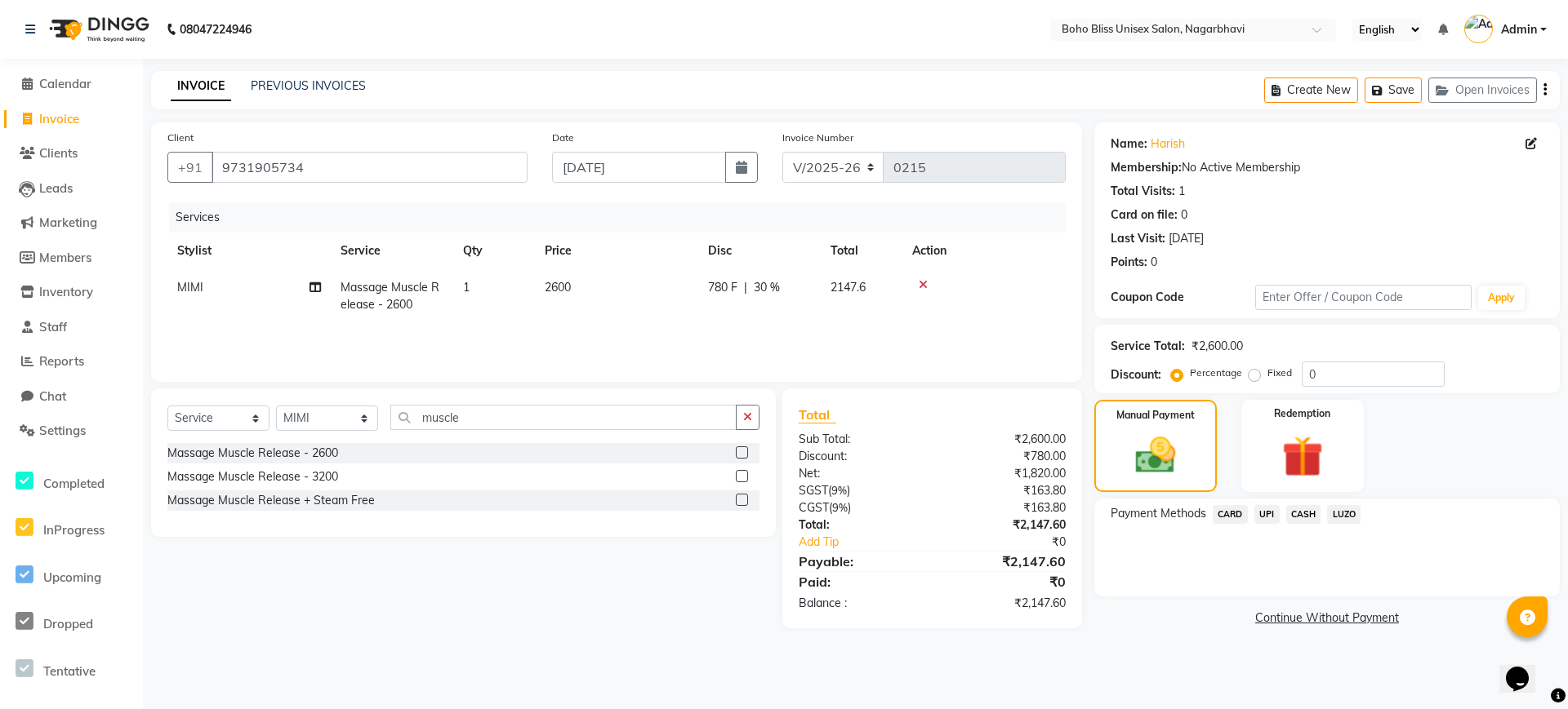
click at [1274, 520] on span "UPI" at bounding box center [1266, 514] width 25 height 19
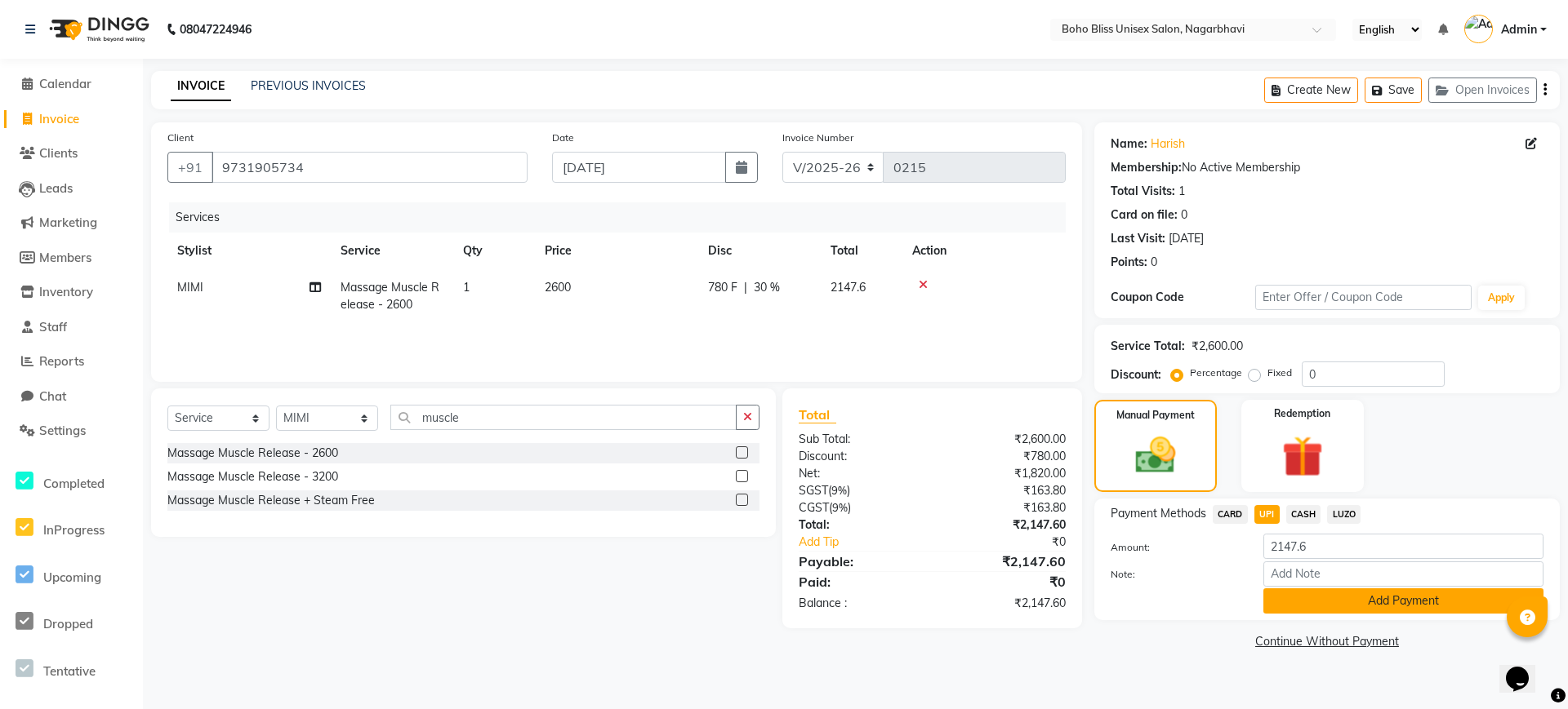
click at [1281, 600] on button "Add Payment" at bounding box center [1403, 601] width 280 height 25
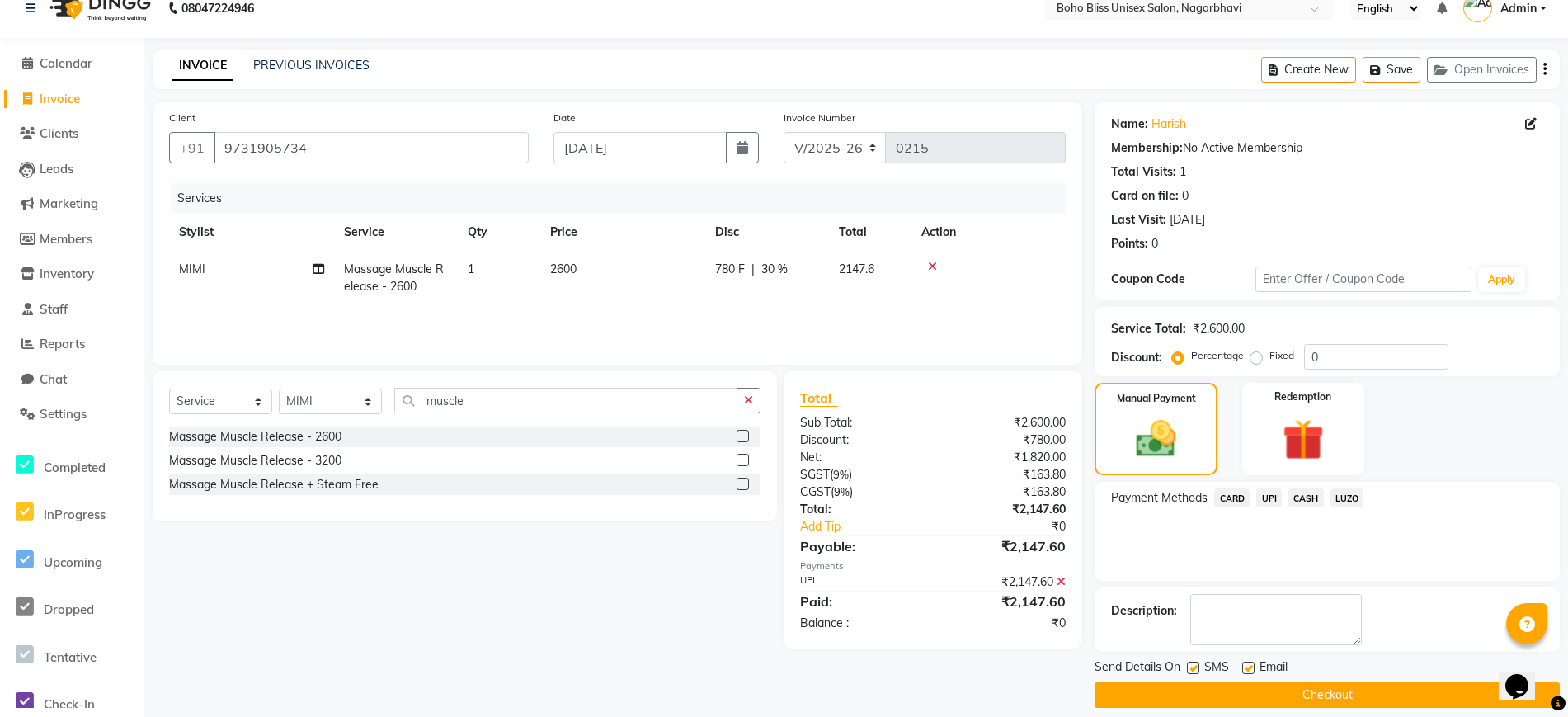
scroll to position [37, 0]
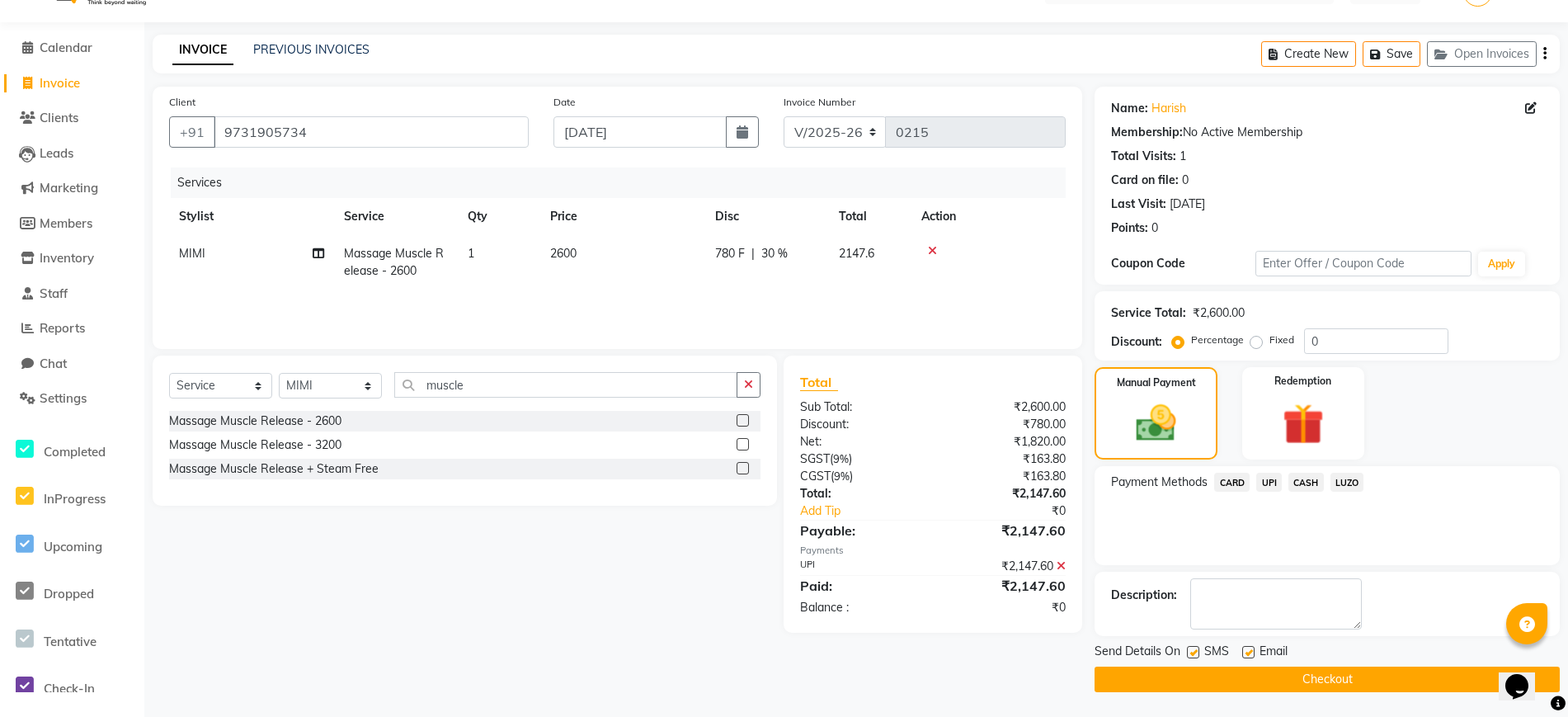
click at [1143, 681] on button "Checkout" at bounding box center [1328, 679] width 466 height 25
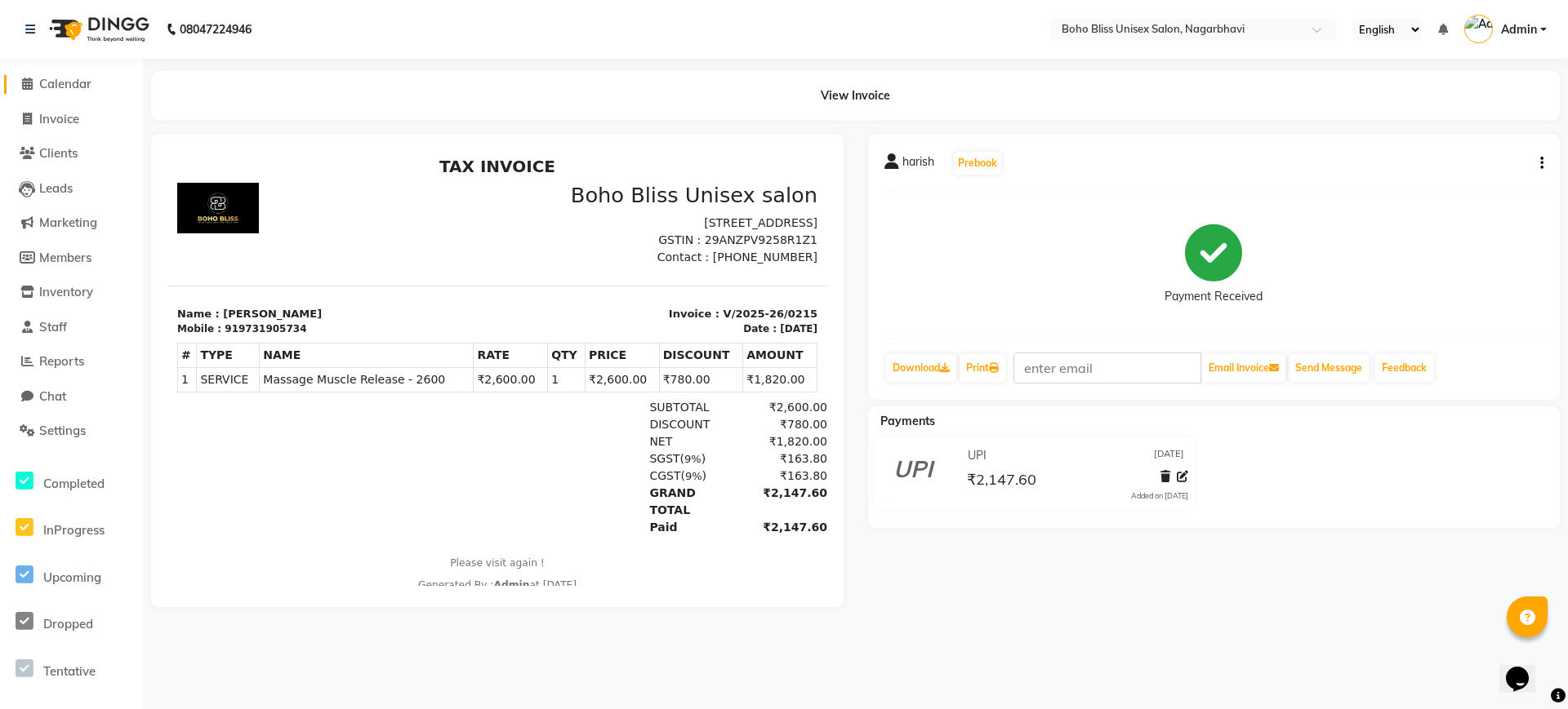
click at [77, 85] on span "Calendar" at bounding box center [65, 83] width 53 height 15
